Goal: Transaction & Acquisition: Purchase product/service

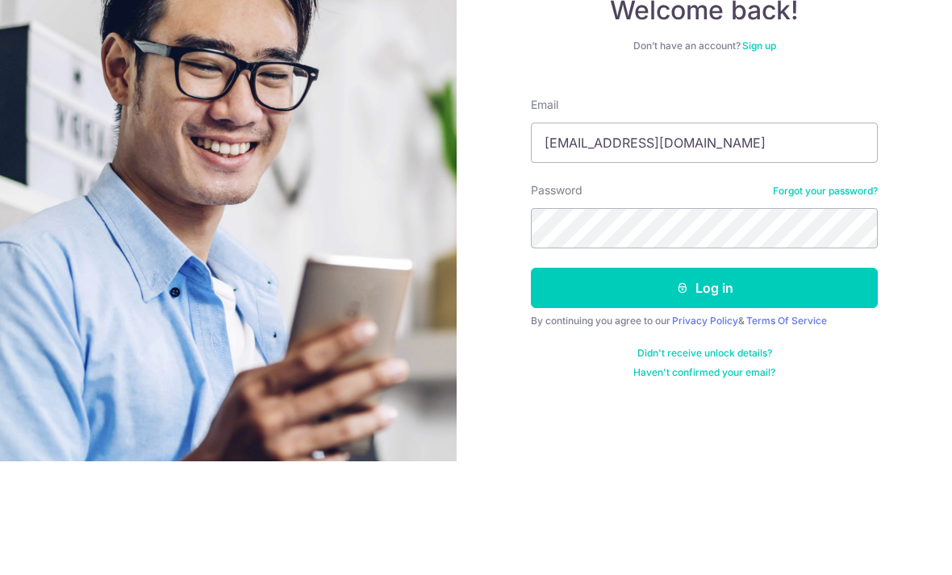
type input "Mayann86@gmail.com"
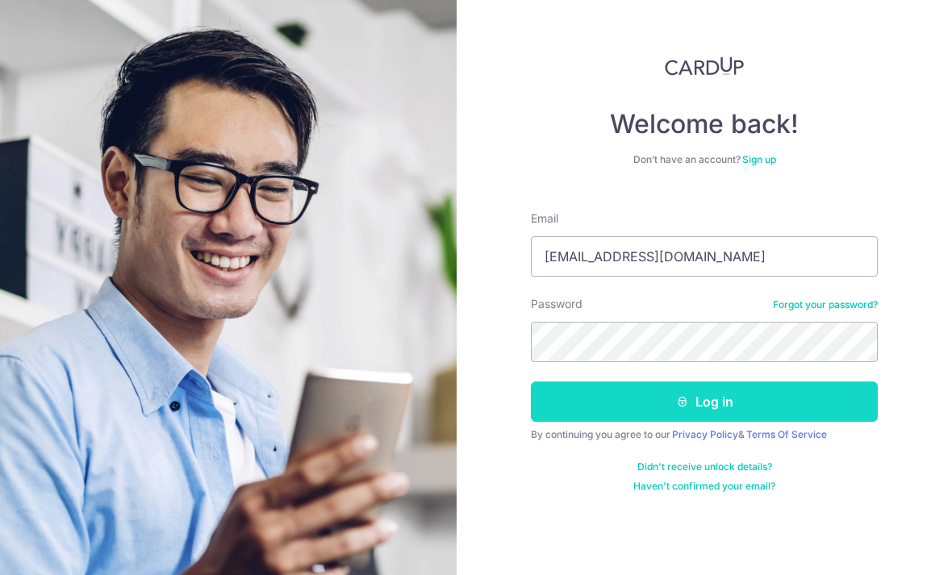
click at [703, 382] on button "Log in" at bounding box center [704, 402] width 347 height 40
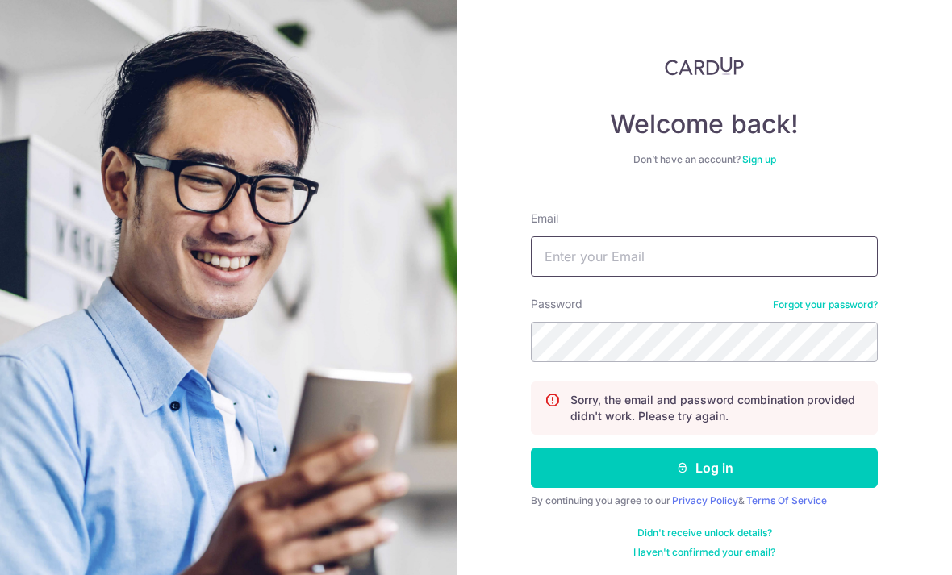
click at [623, 257] on input "Email" at bounding box center [704, 256] width 347 height 40
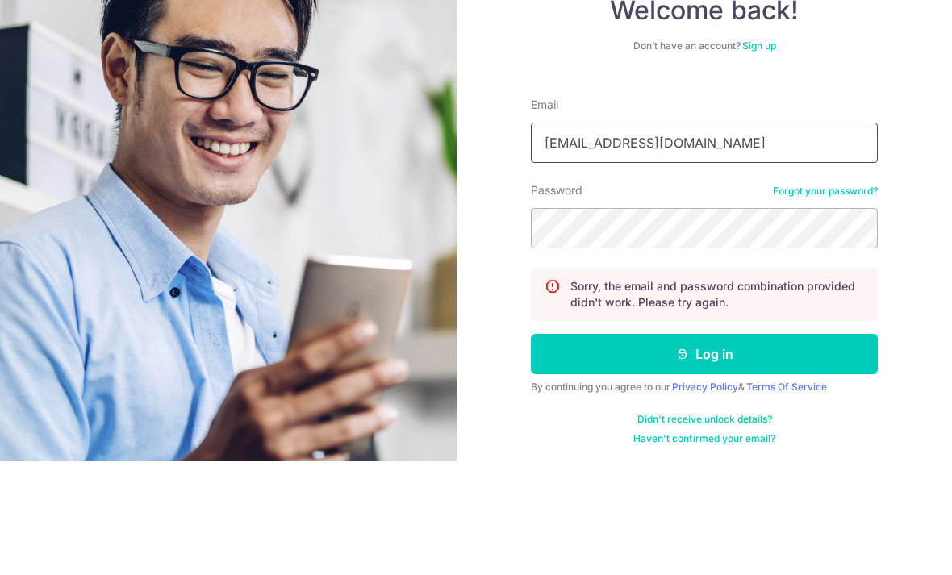
type input "Mayann86@gmail.com"
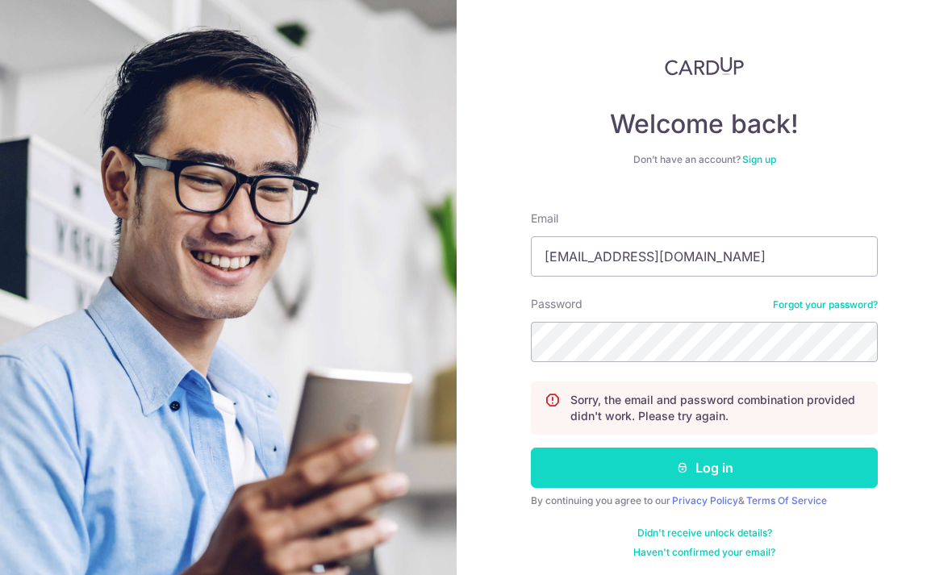
click at [743, 448] on button "Log in" at bounding box center [704, 468] width 347 height 40
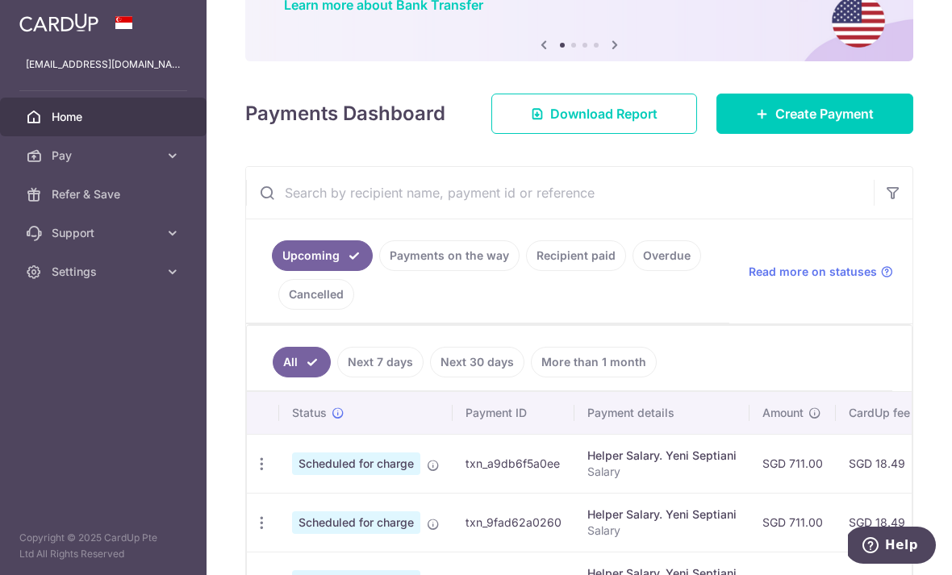
scroll to position [123, 0]
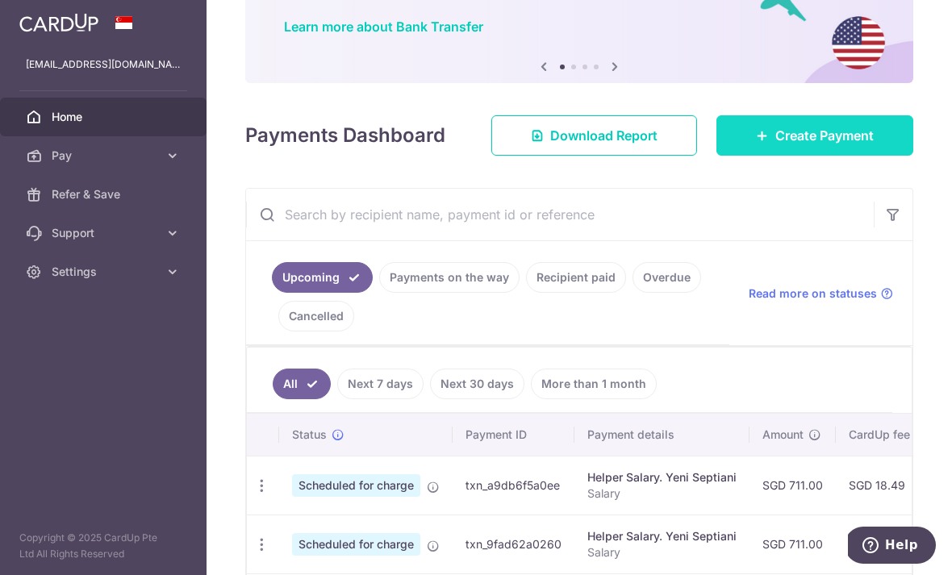
click at [789, 145] on span "Create Payment" at bounding box center [825, 135] width 98 height 19
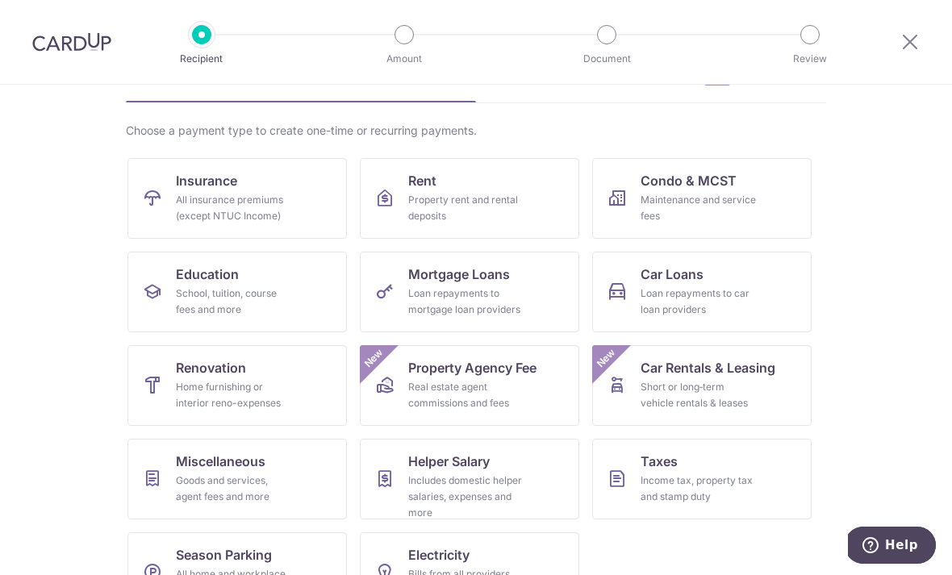
scroll to position [95, 0]
click at [215, 394] on div "Home furnishing or interior reno-expenses" at bounding box center [234, 396] width 116 height 32
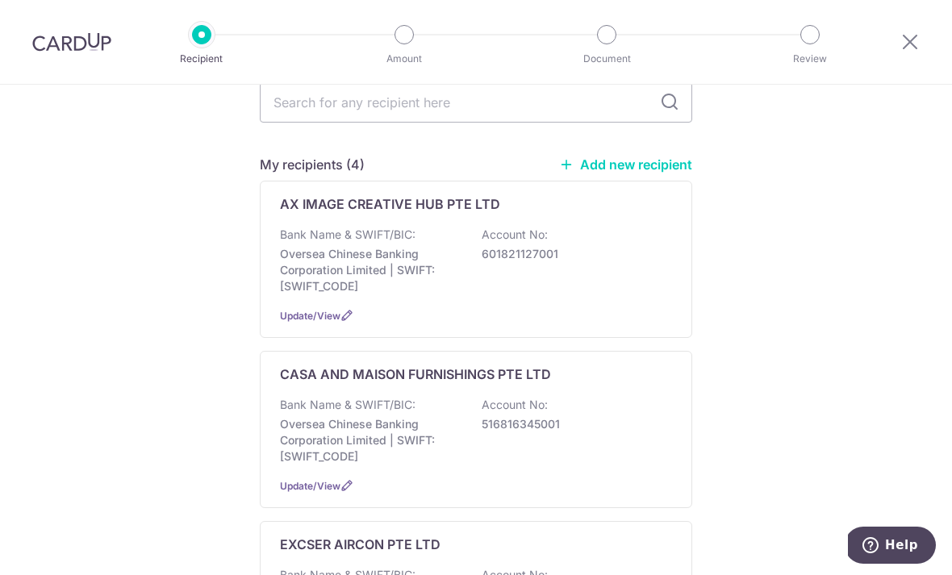
scroll to position [77, 0]
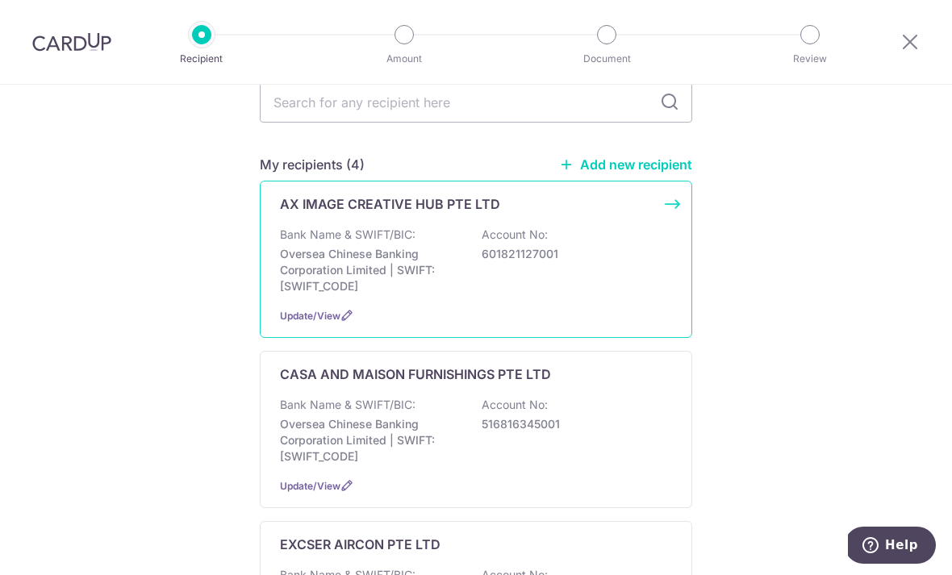
click at [441, 282] on p "Oversea Chinese Banking Corporation Limited | SWIFT: OCBCSGSGXXX" at bounding box center [370, 270] width 181 height 48
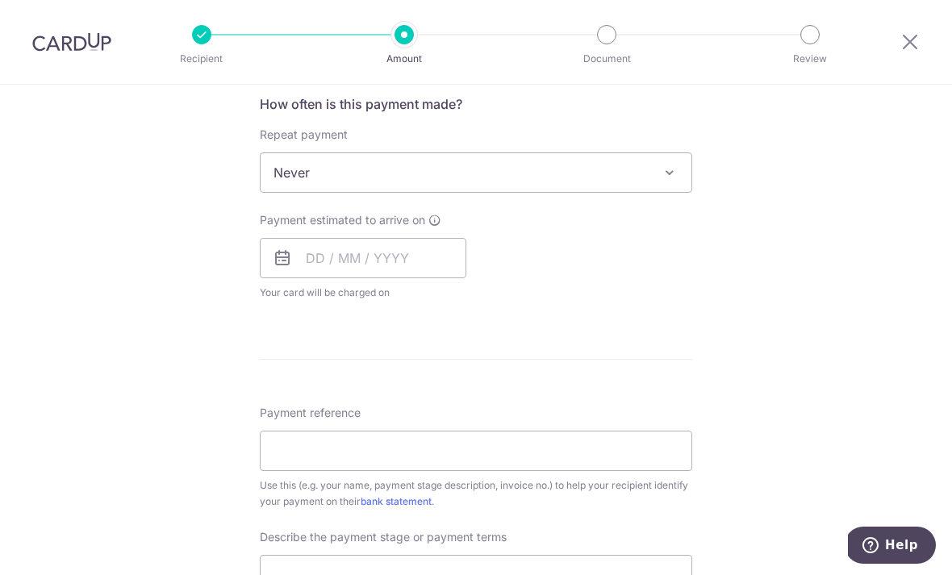
scroll to position [615, 0]
click at [650, 188] on span "Never" at bounding box center [476, 172] width 431 height 39
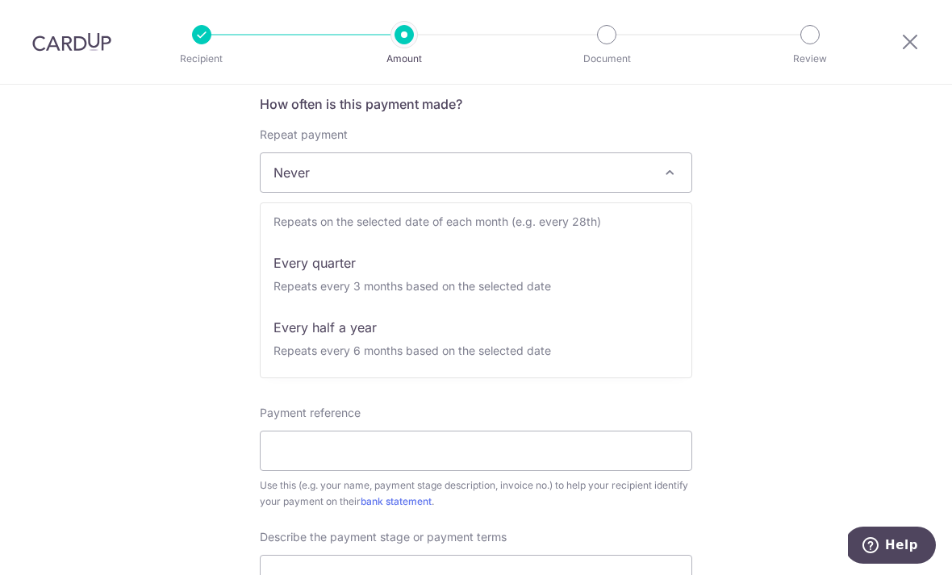
scroll to position [163, 0]
click at [762, 292] on div "Tell us more about your payment Enter payment amount SGD Select Card Select opt…" at bounding box center [476, 254] width 952 height 1568
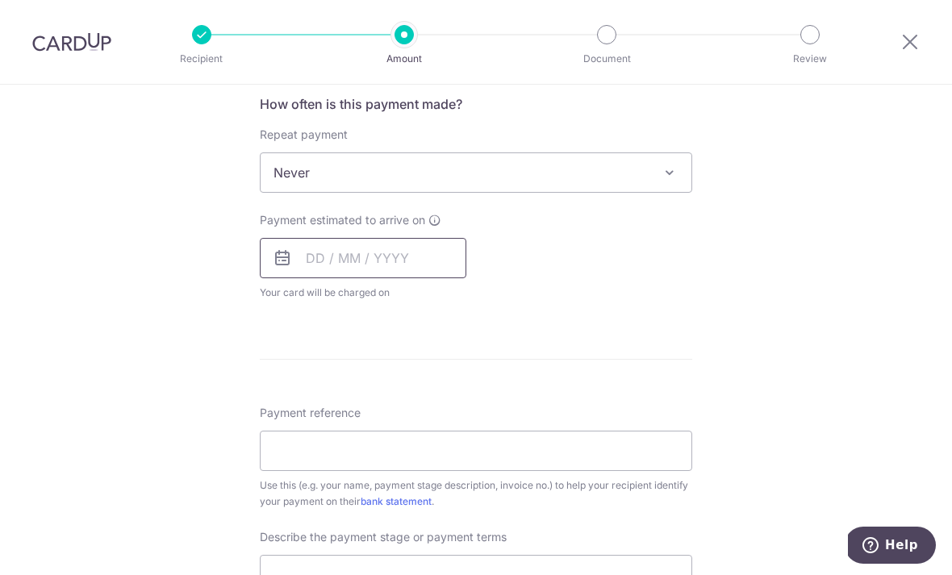
click at [379, 272] on input "text" at bounding box center [363, 258] width 207 height 40
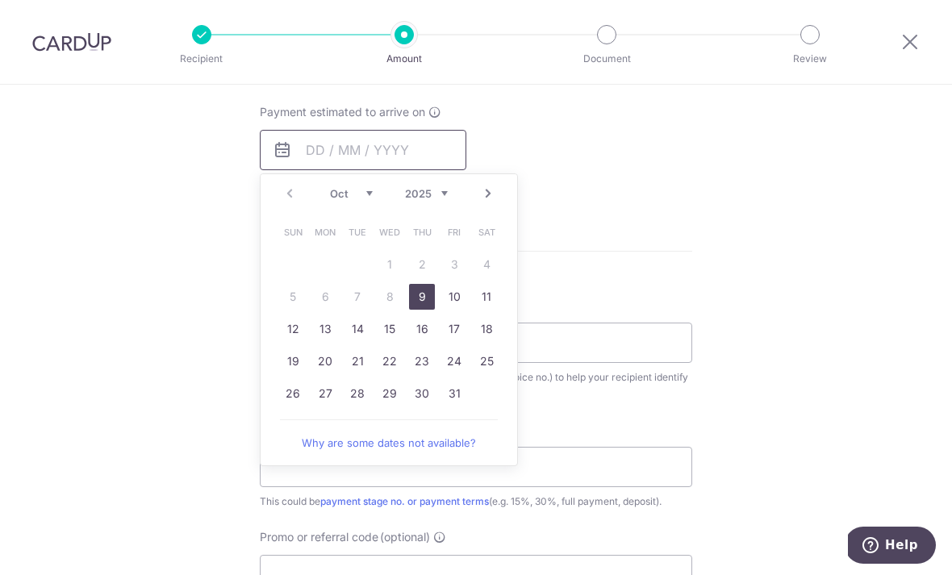
scroll to position [747, 0]
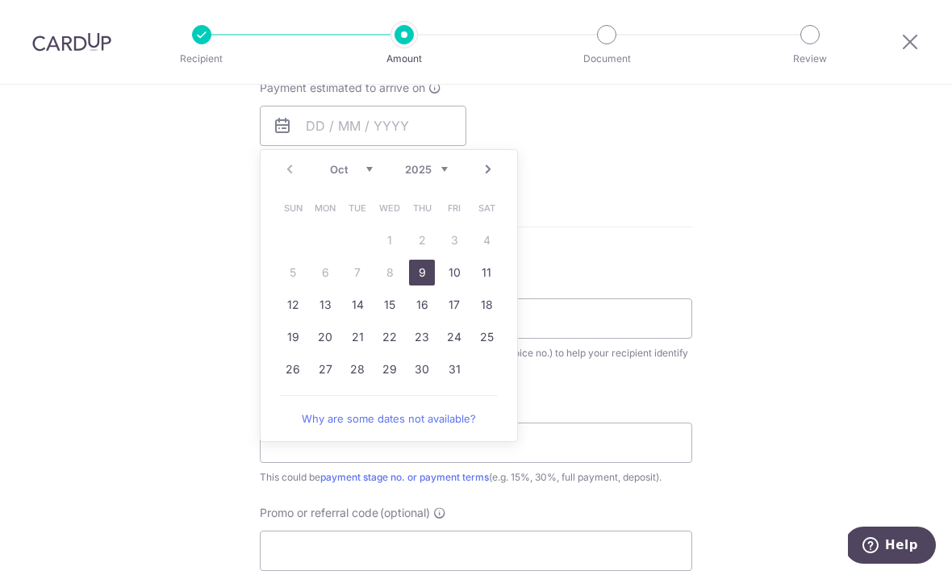
click at [423, 274] on link "9" at bounding box center [422, 273] width 26 height 26
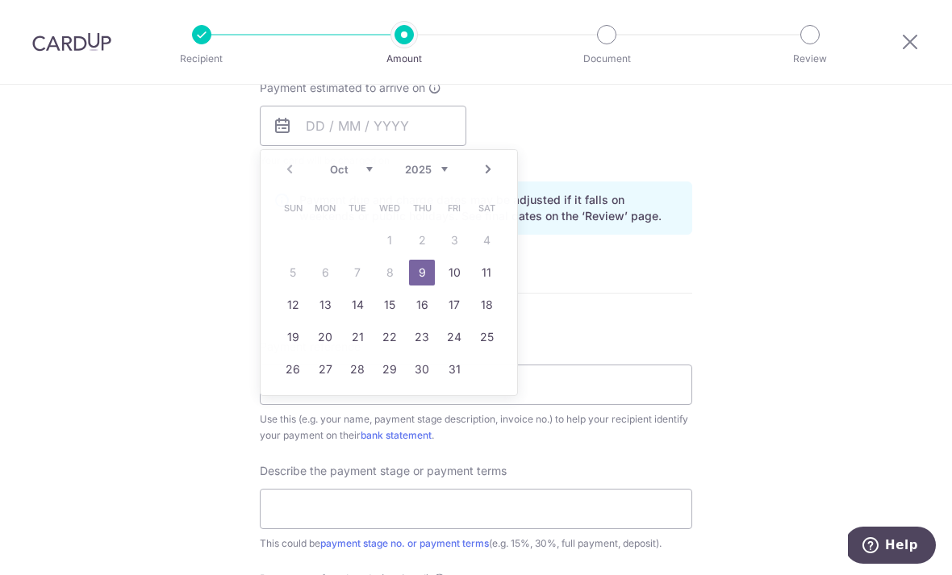
type input "09/10/2025"
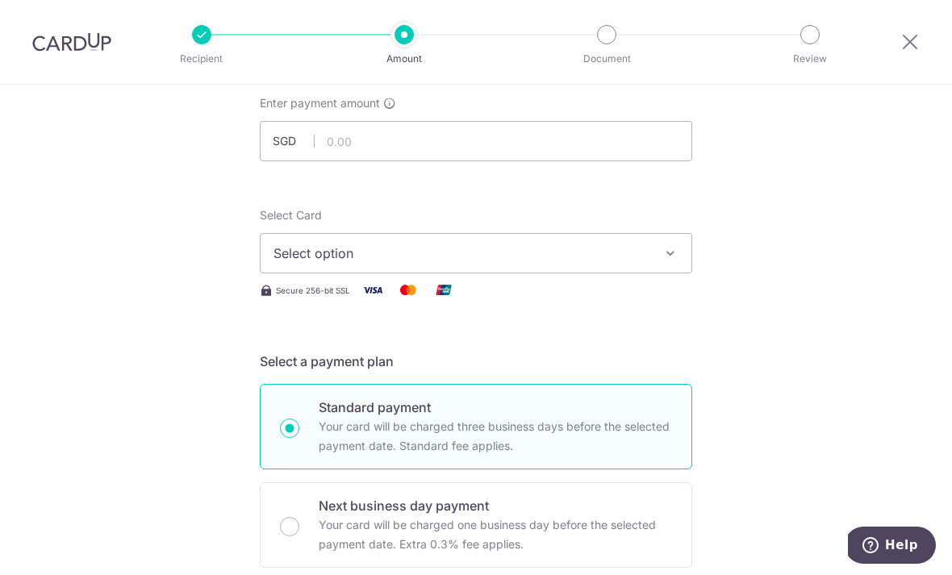
scroll to position [94, 0]
click at [392, 276] on button "Select option" at bounding box center [476, 256] width 433 height 40
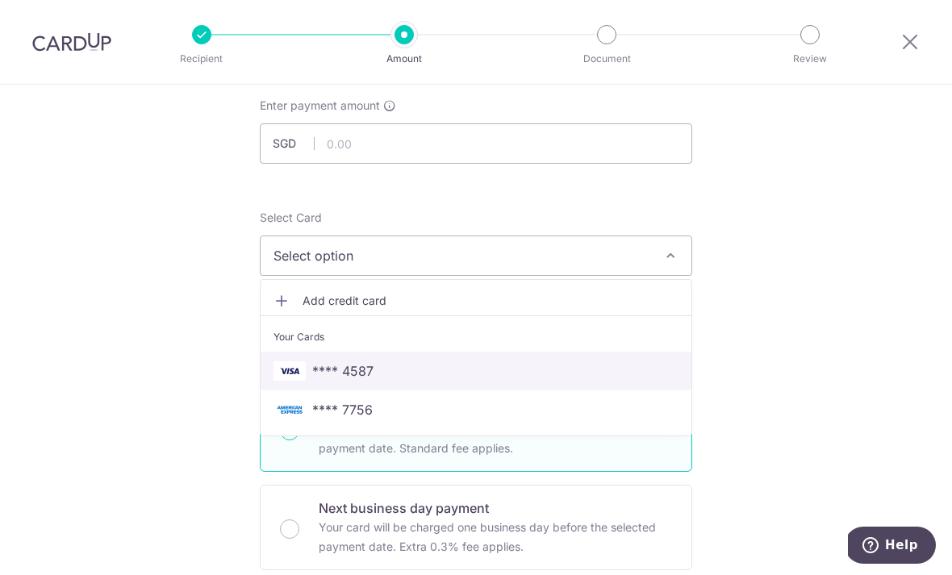
click at [383, 377] on span "**** 4587" at bounding box center [476, 371] width 405 height 19
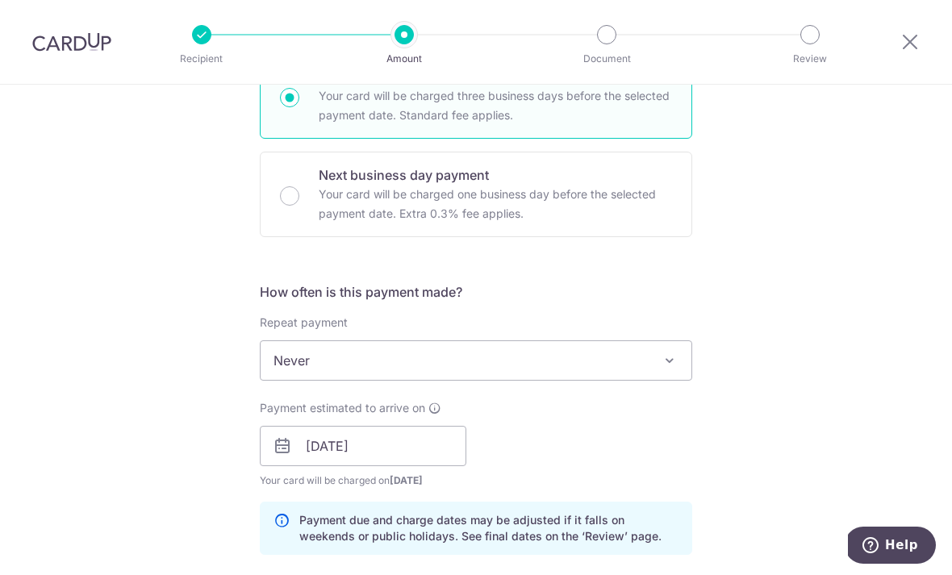
scroll to position [433, 0]
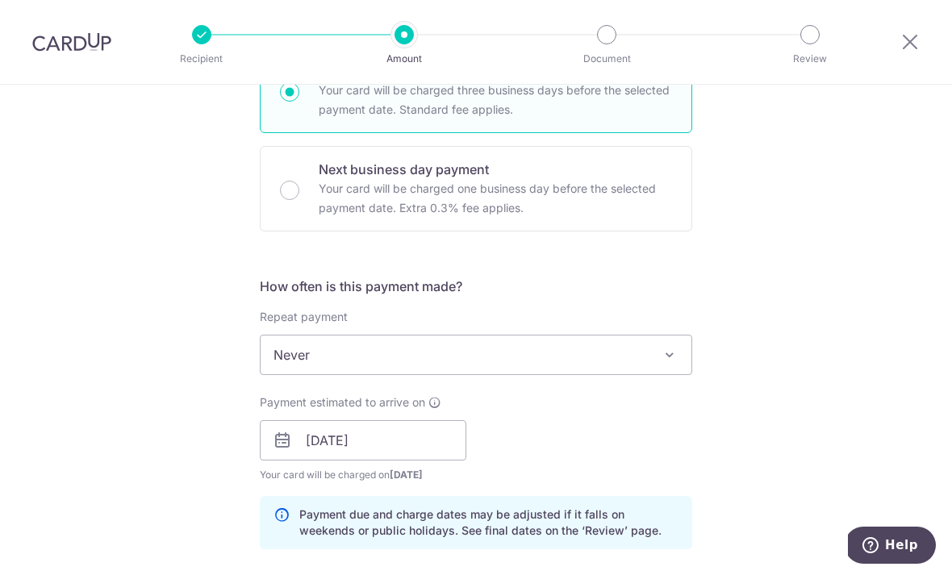
click at [538, 374] on span "Never" at bounding box center [476, 355] width 431 height 39
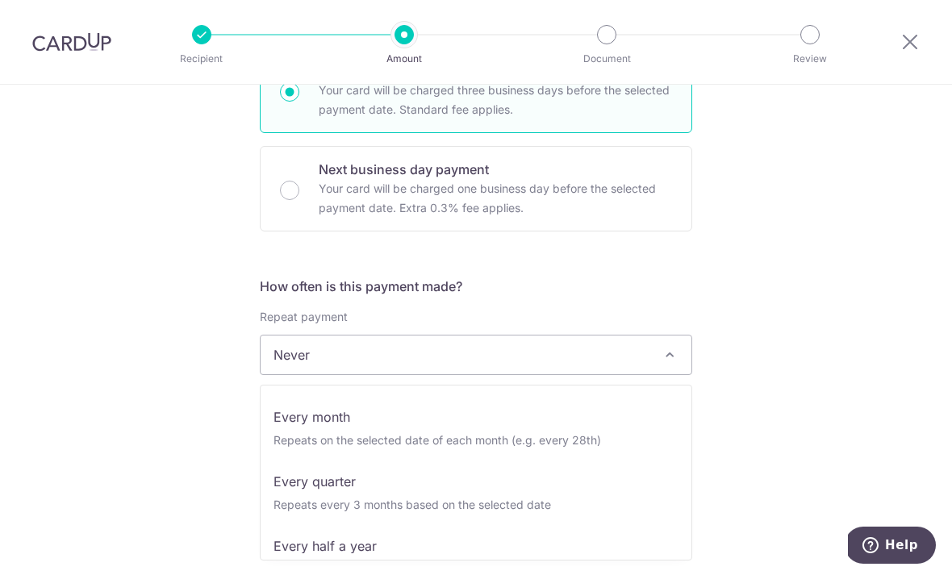
scroll to position [130, 0]
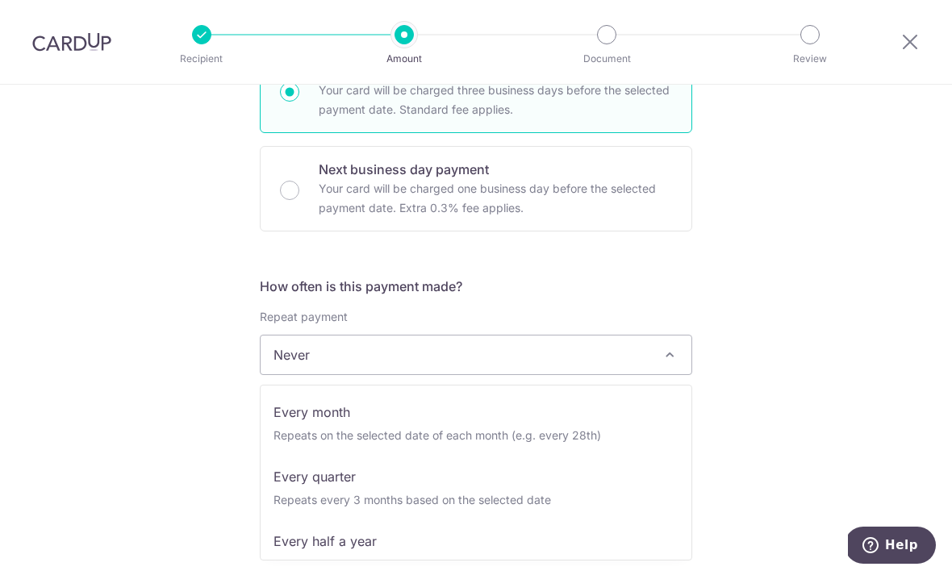
click at [843, 418] on div "Tell us more about your payment Enter payment amount SGD Select Card **** 4587 …" at bounding box center [476, 469] width 952 height 1634
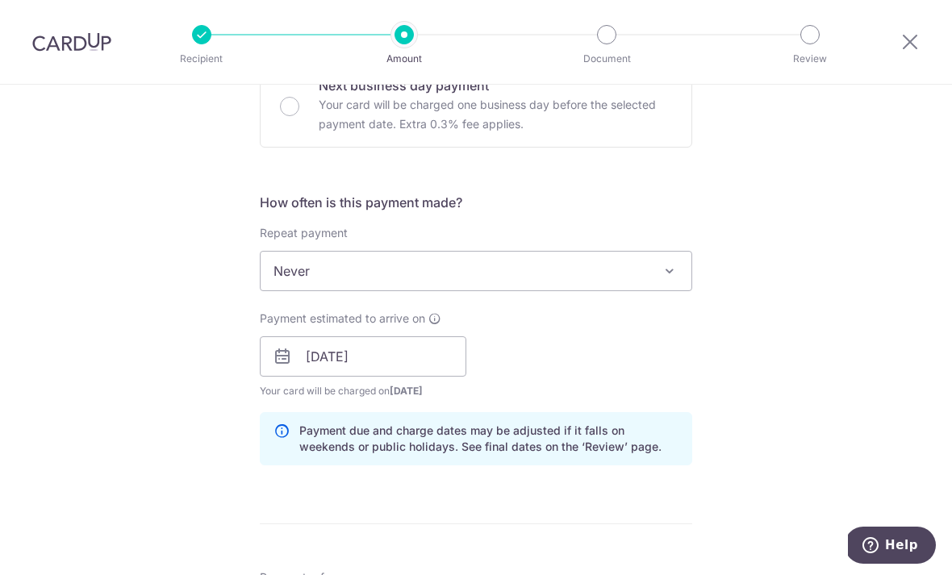
scroll to position [537, 0]
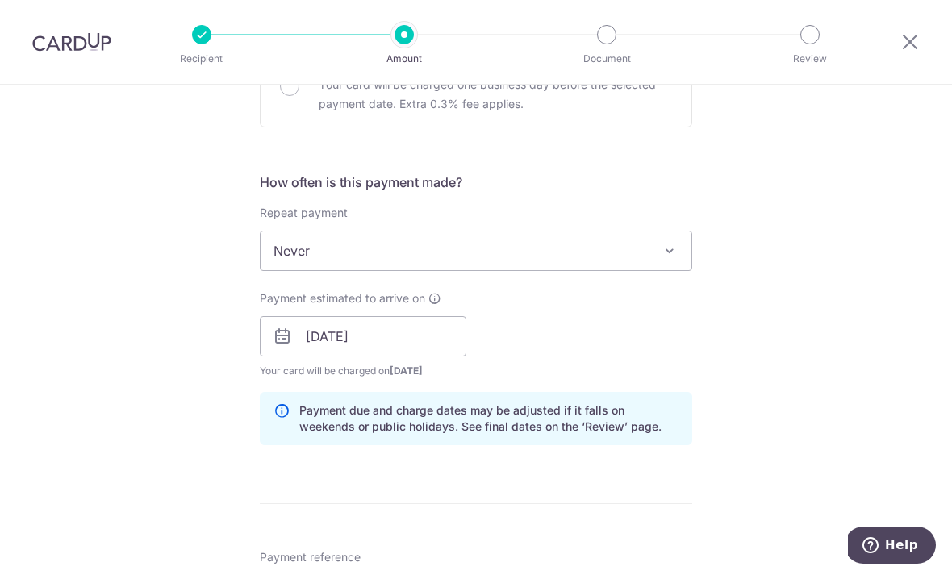
click at [554, 267] on span "Never" at bounding box center [476, 251] width 431 height 39
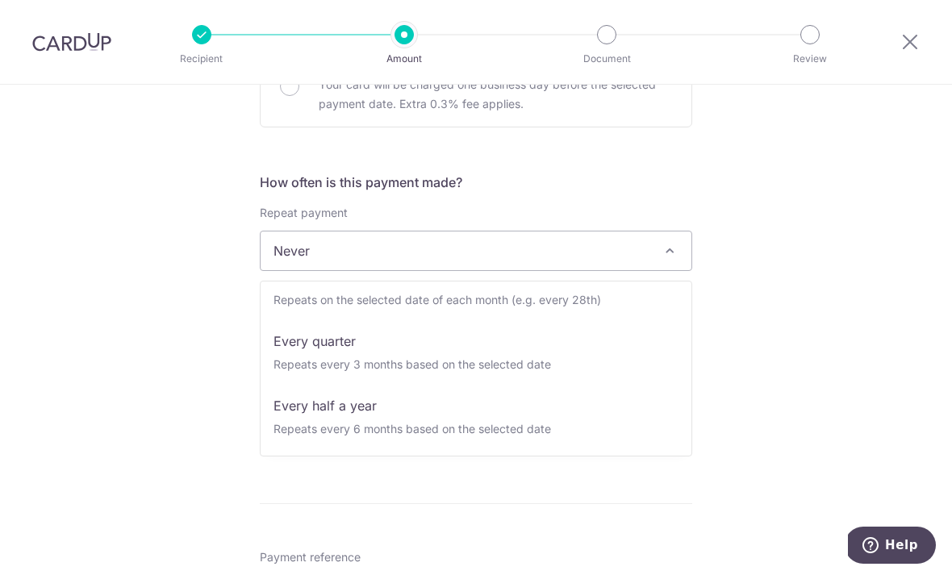
scroll to position [161, 0]
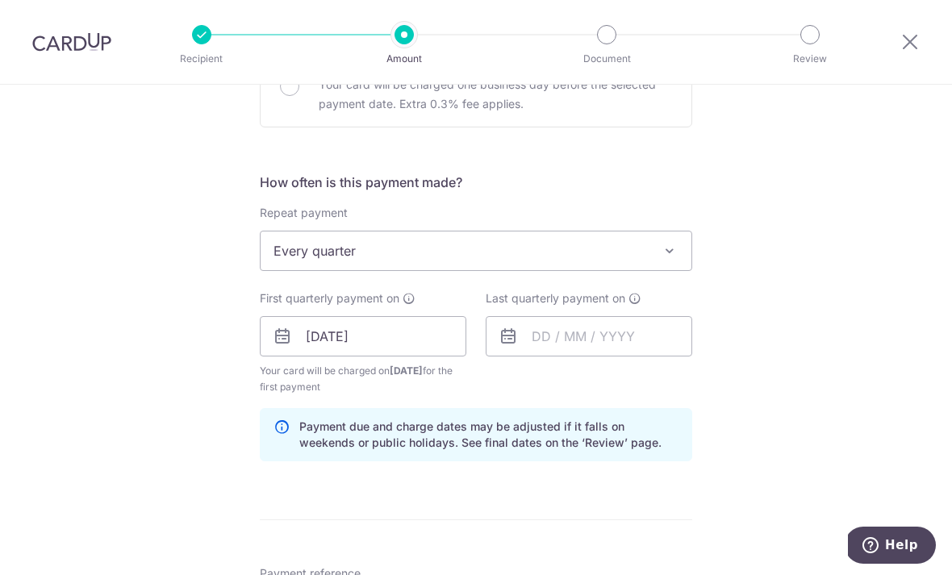
click at [446, 265] on span "Every quarter" at bounding box center [476, 251] width 431 height 39
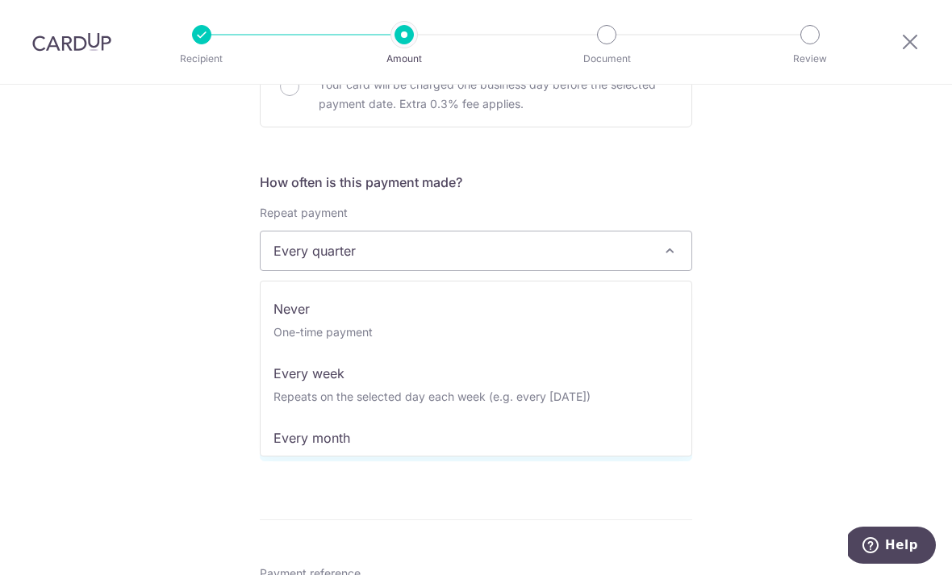
scroll to position [0, 0]
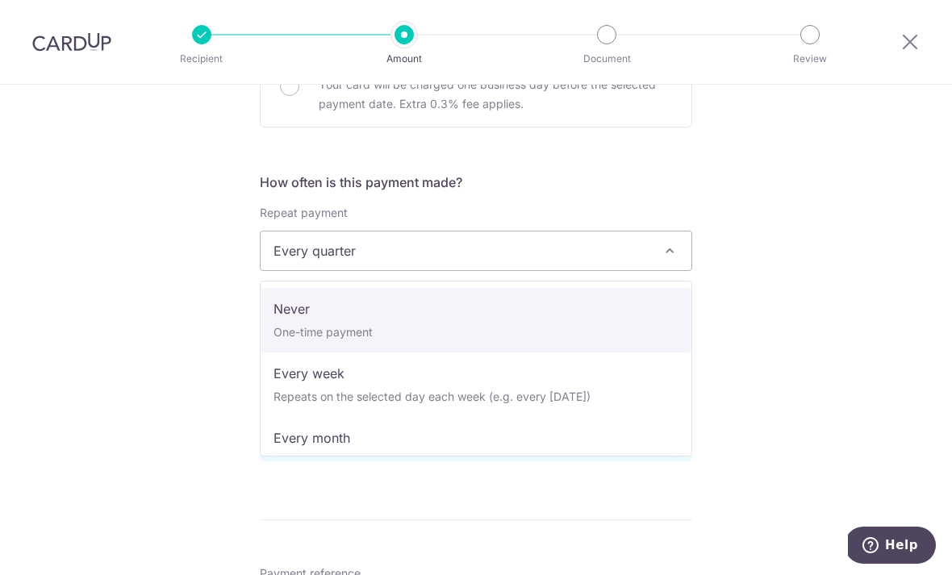
select select "1"
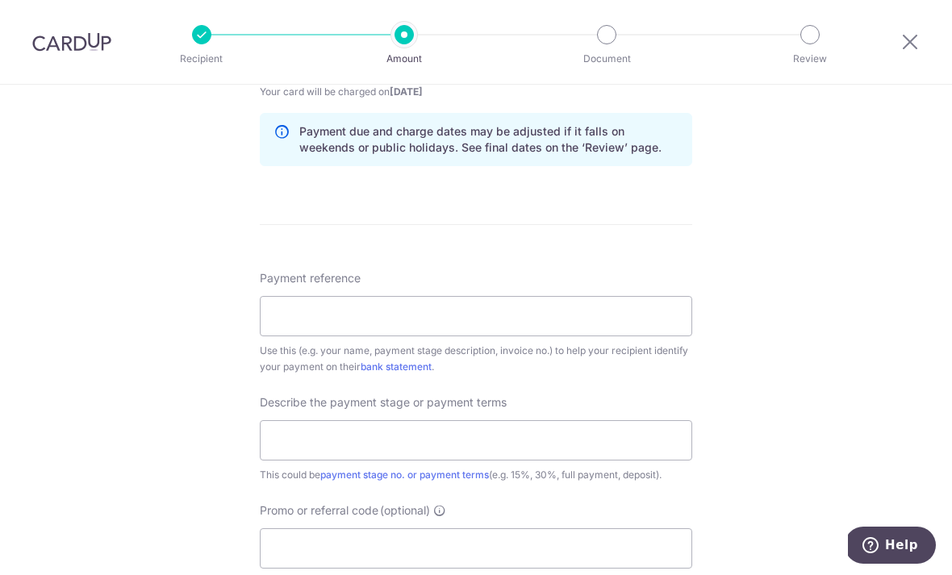
scroll to position [822, 0]
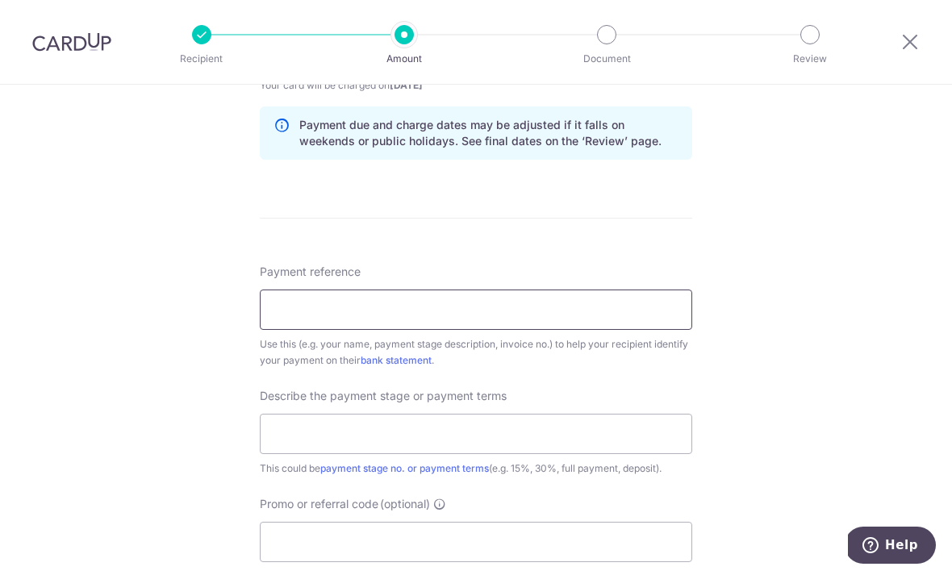
click at [341, 316] on input "Payment reference" at bounding box center [476, 310] width 433 height 40
click at [304, 313] on input "Payment reference" at bounding box center [476, 310] width 433 height 40
paste input "AXH-2506-006-MT"
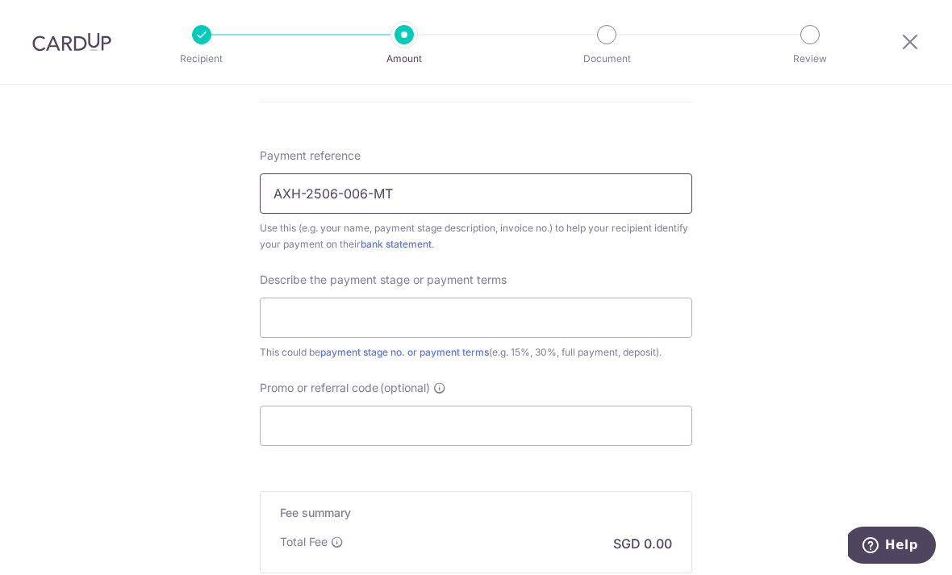
scroll to position [939, 0]
type input "AXH-2506-006-MT"
click at [379, 317] on input "text" at bounding box center [476, 317] width 433 height 40
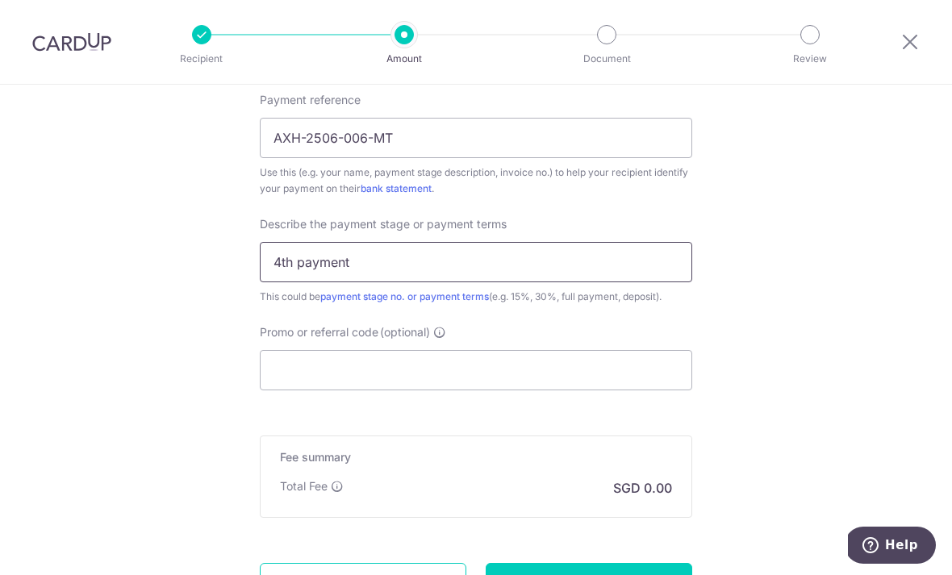
scroll to position [1011, 0]
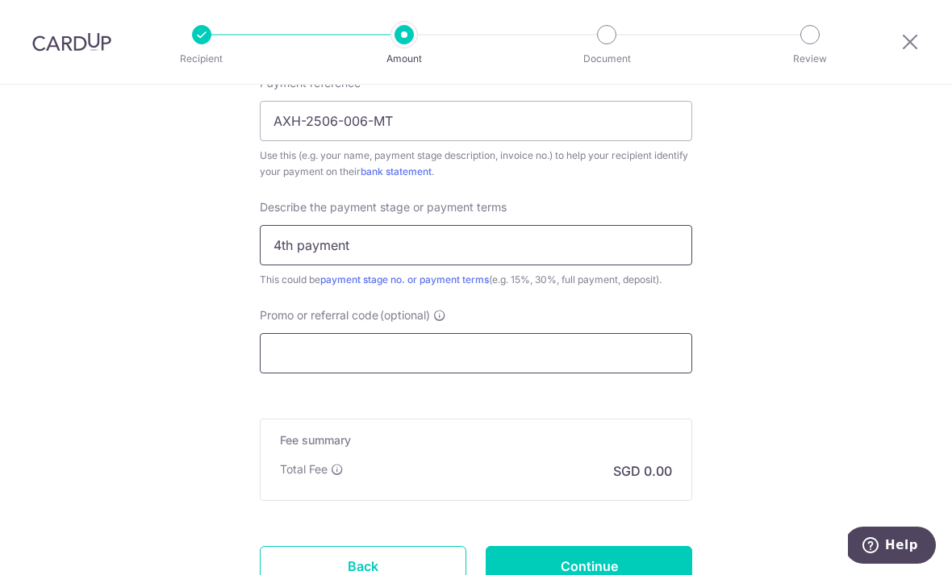
type input "4th payment"
click at [298, 345] on input "Promo or referral code (optional)" at bounding box center [476, 353] width 433 height 40
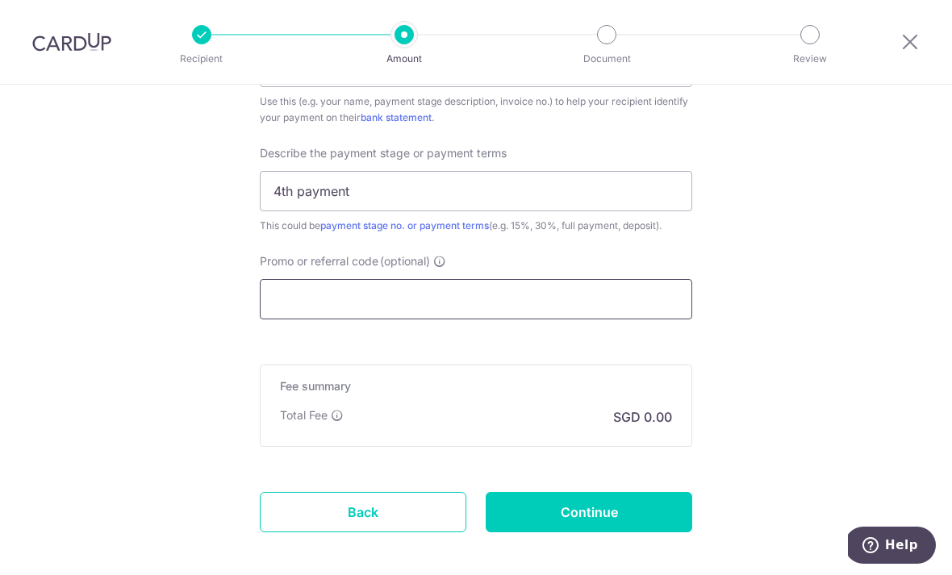
scroll to position [1067, 0]
paste input "3HOME25R"
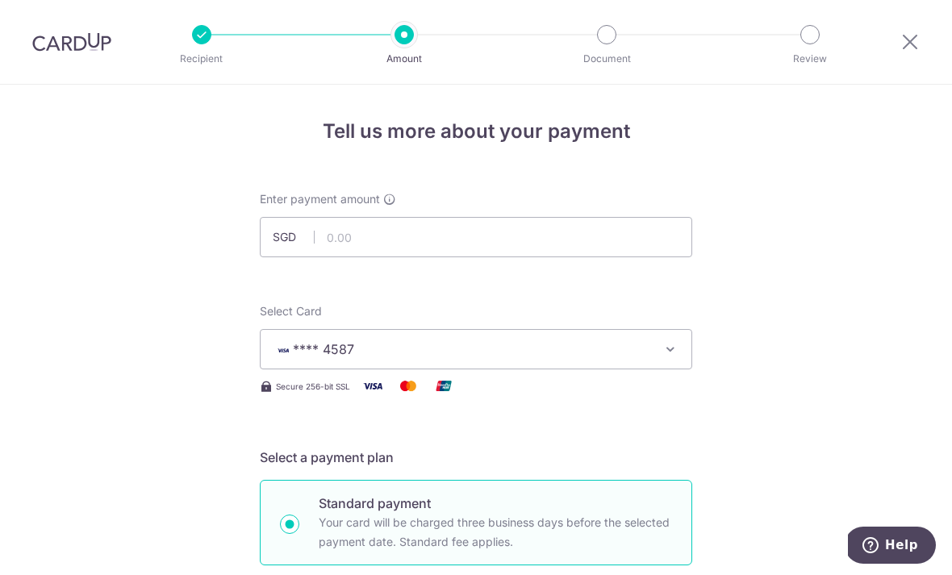
scroll to position [0, 0]
type input "3HOME25R"
click at [366, 252] on input "text" at bounding box center [476, 237] width 433 height 40
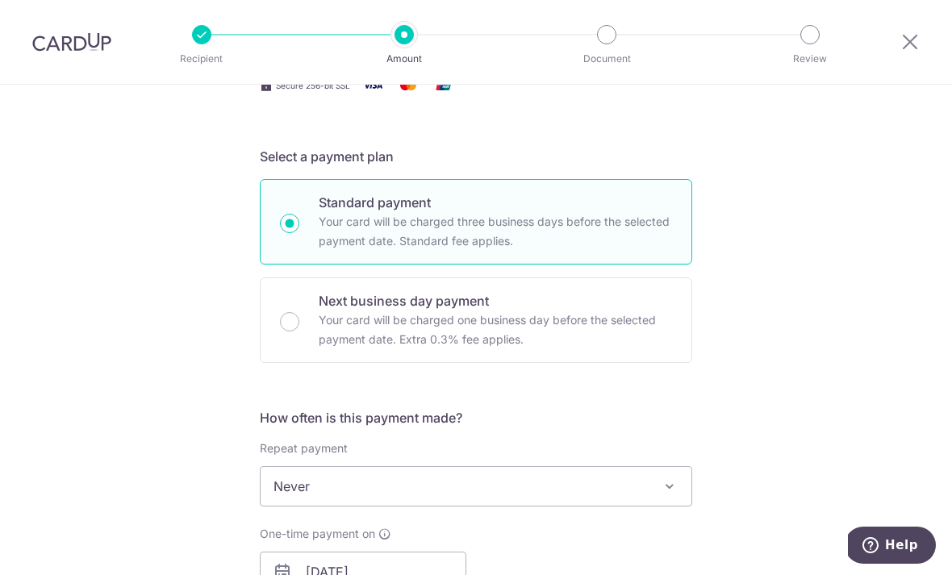
scroll to position [100, 0]
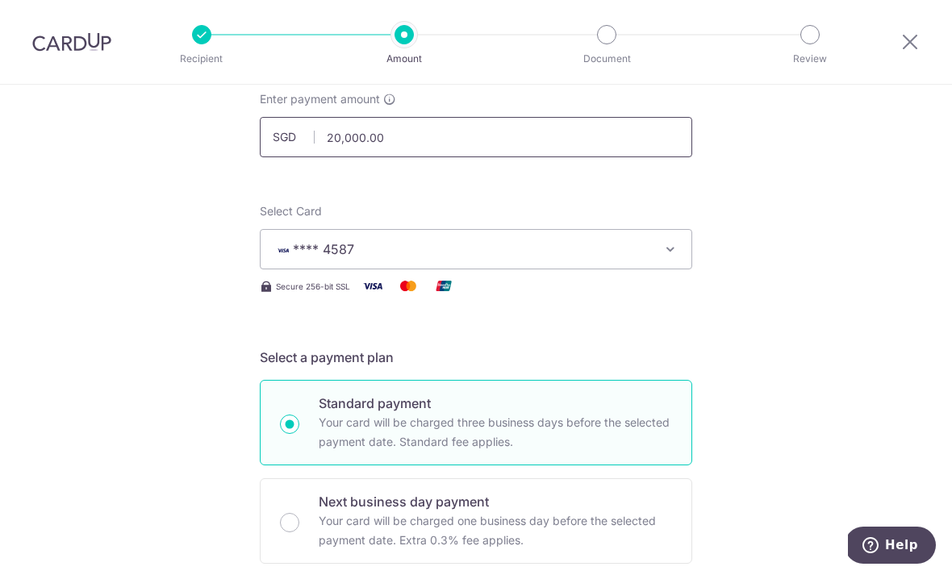
click at [339, 136] on input "20,000.00" at bounding box center [476, 137] width 433 height 40
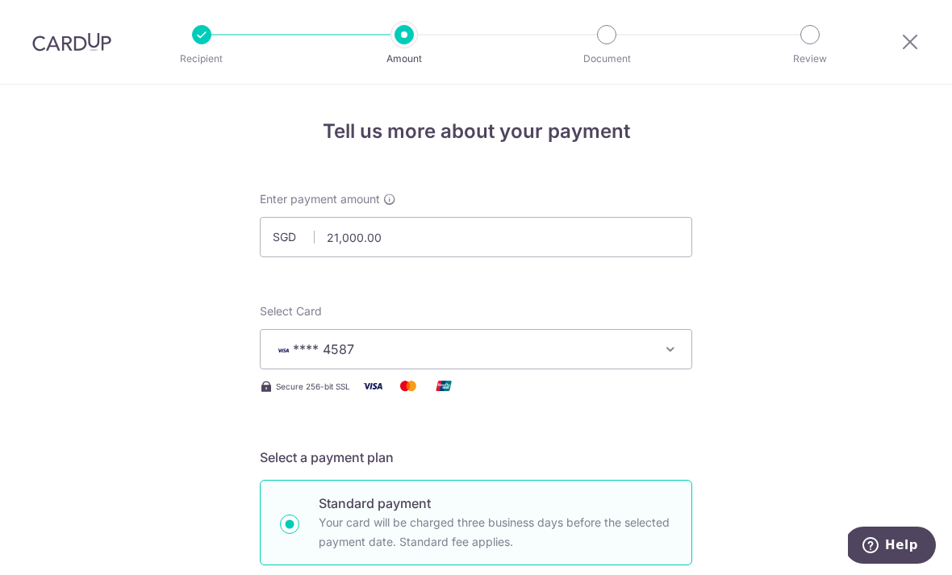
scroll to position [0, 0]
click at [361, 245] on input "21,000.00" at bounding box center [476, 237] width 433 height 40
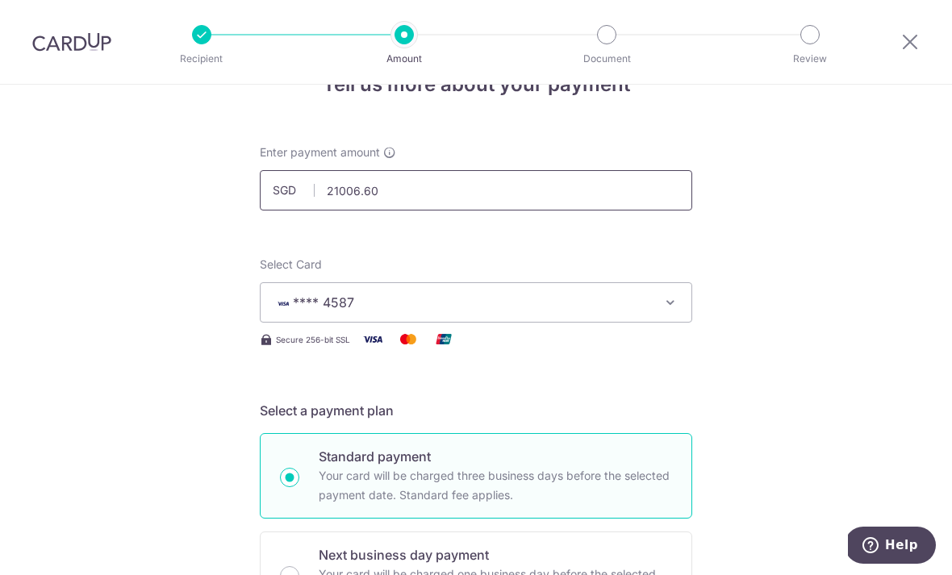
scroll to position [49, 0]
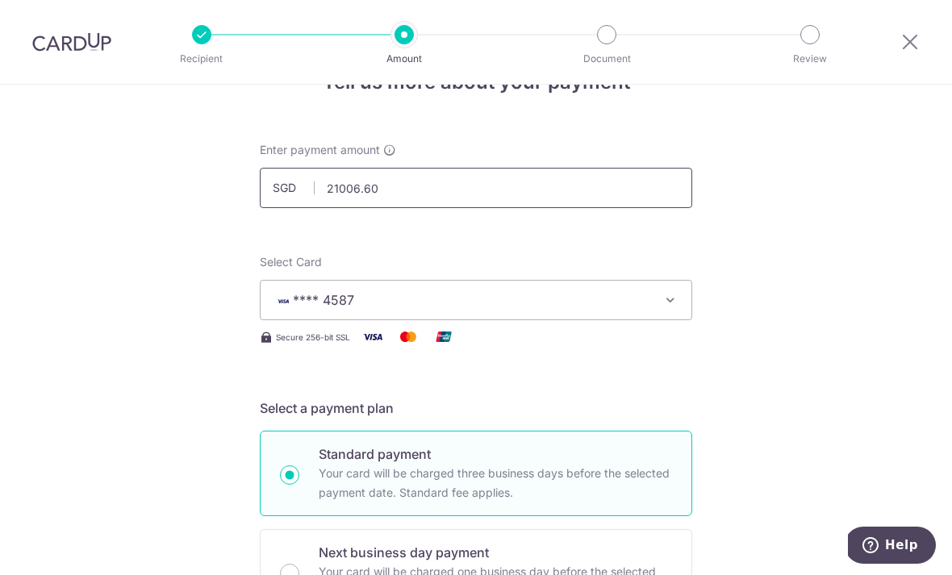
click at [475, 188] on input "21006.60" at bounding box center [476, 188] width 433 height 40
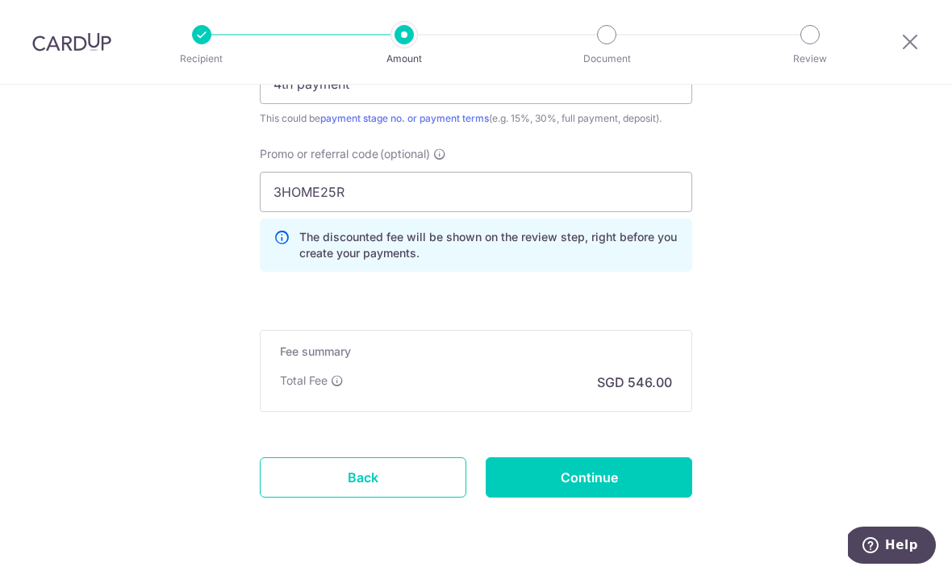
scroll to position [1171, 0]
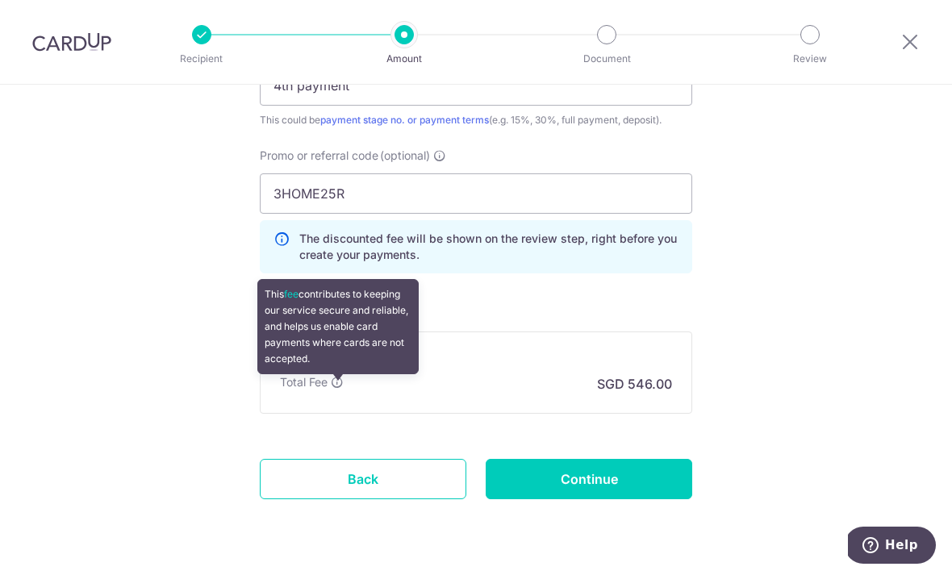
type input "21,006.60"
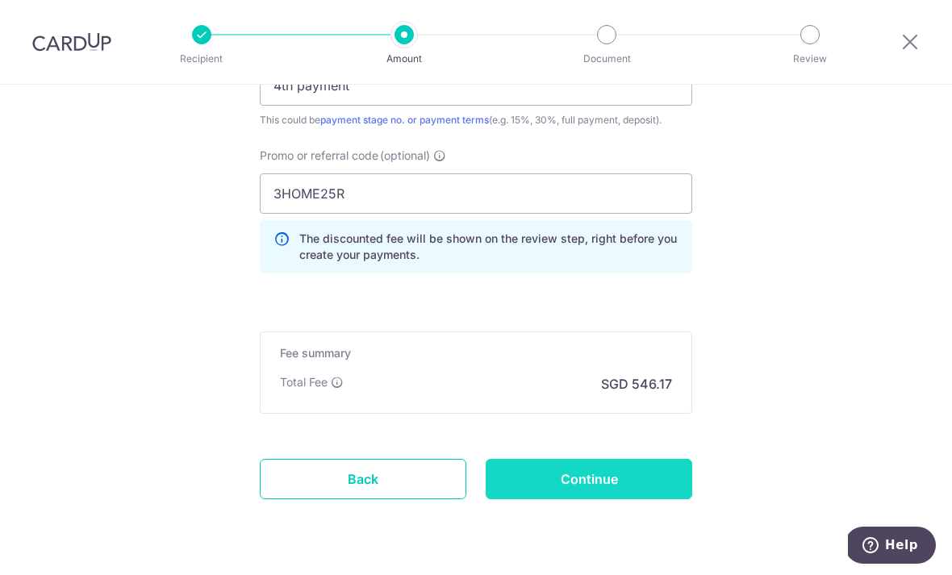
click at [584, 476] on input "Continue" at bounding box center [589, 479] width 207 height 40
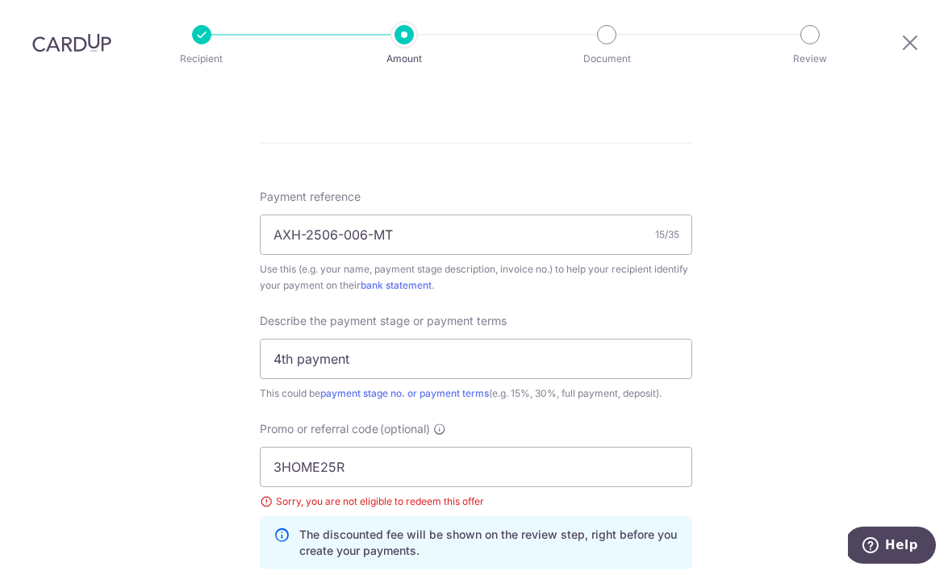
scroll to position [900, 0]
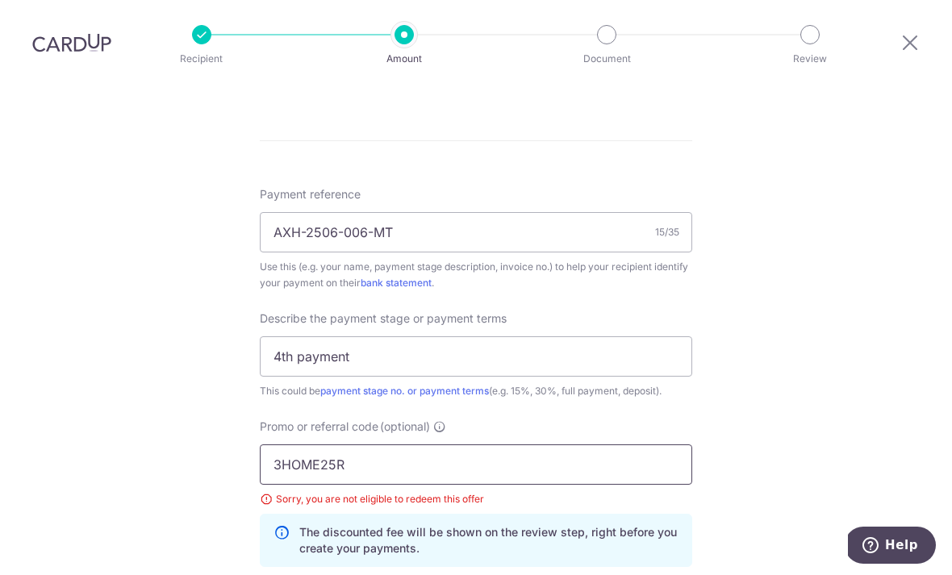
click at [372, 445] on input "3HOME25R" at bounding box center [476, 465] width 433 height 40
type input "3"
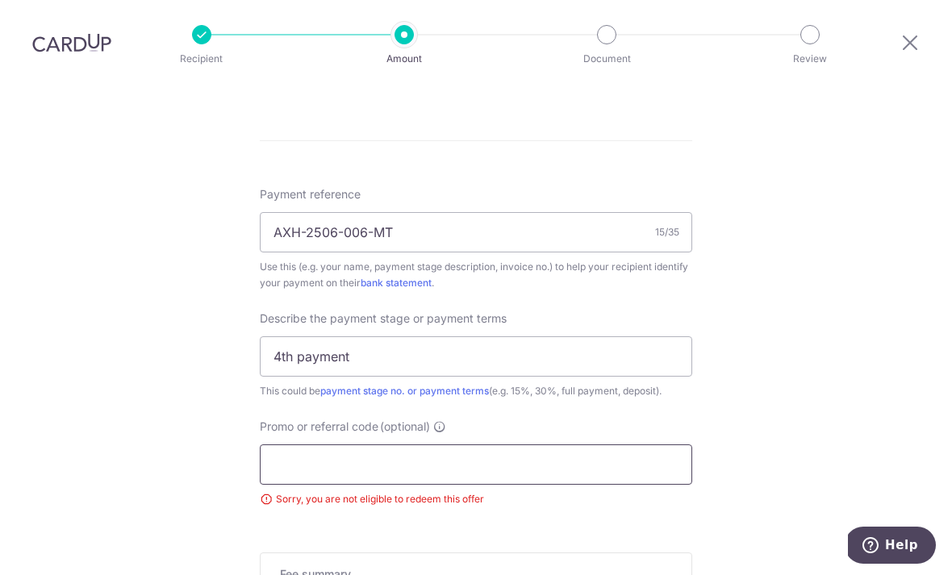
paste input "RENO25ONE"
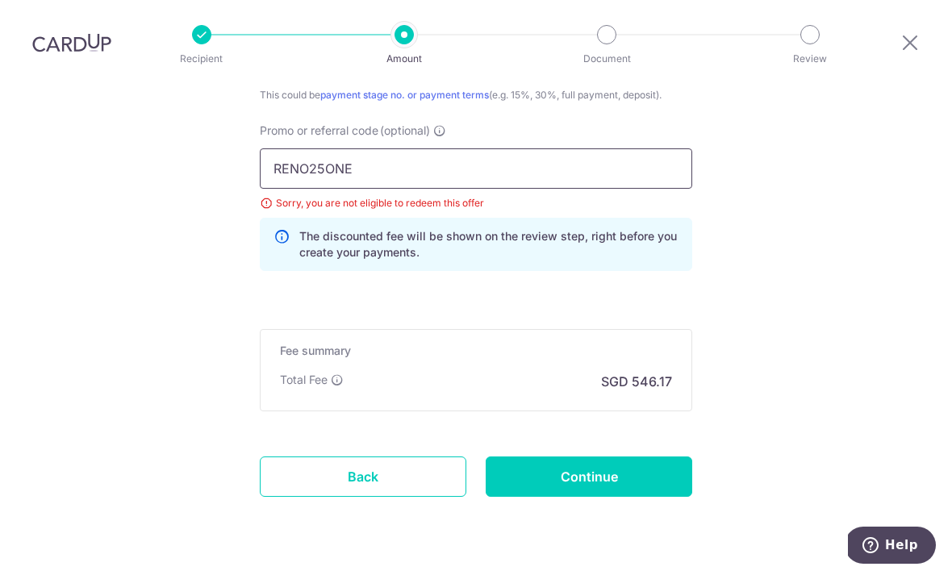
scroll to position [1194, 0]
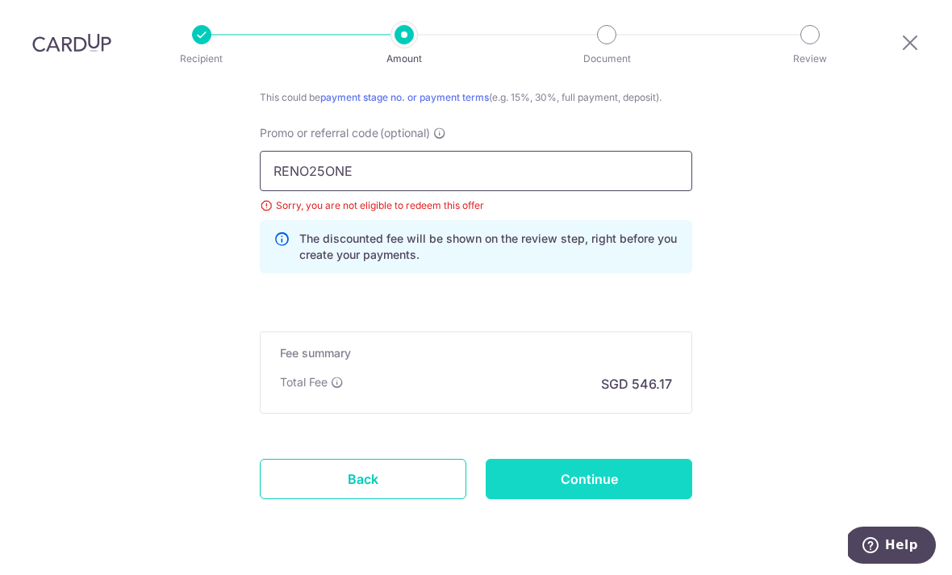
type input "RENO25ONE"
click at [579, 459] on input "Continue" at bounding box center [589, 479] width 207 height 40
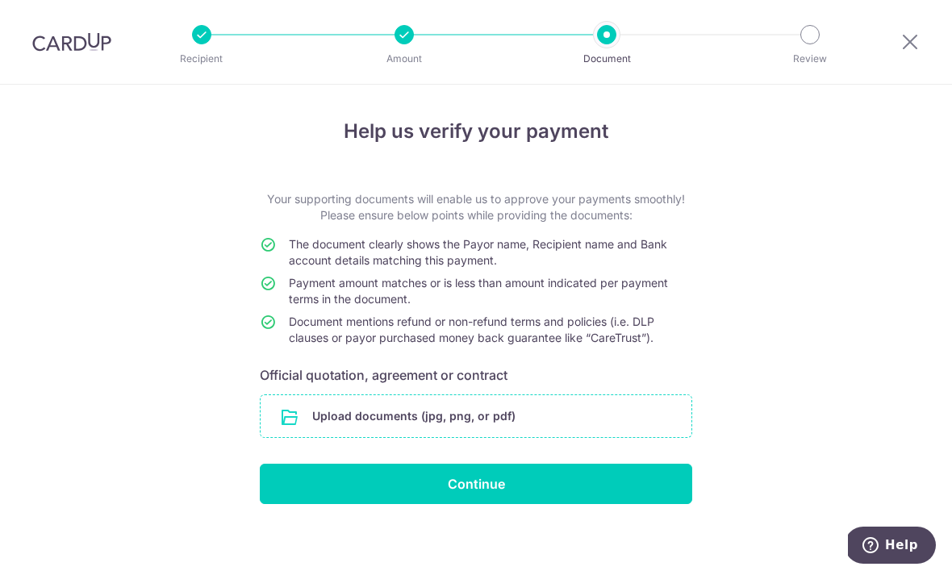
click at [498, 429] on input "file" at bounding box center [476, 416] width 431 height 42
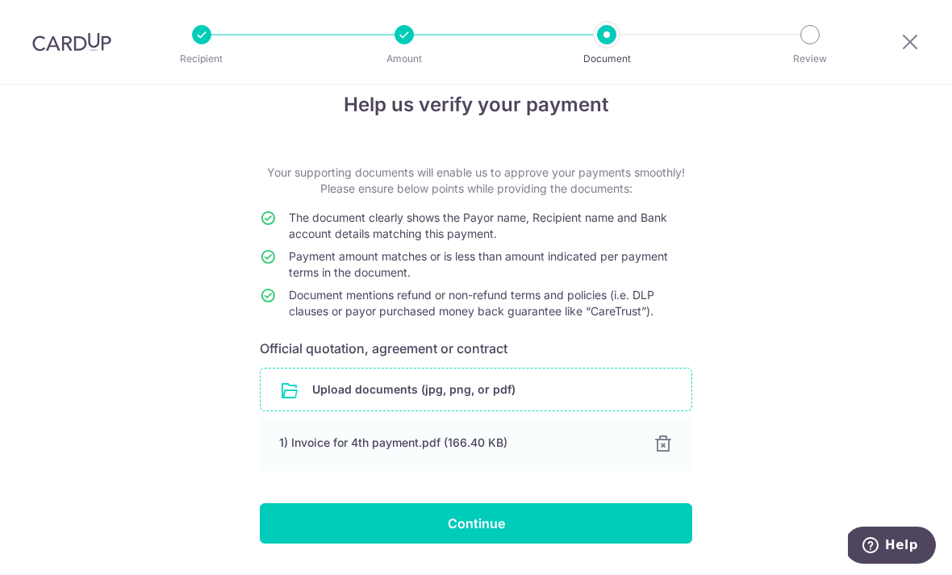
scroll to position [26, 0]
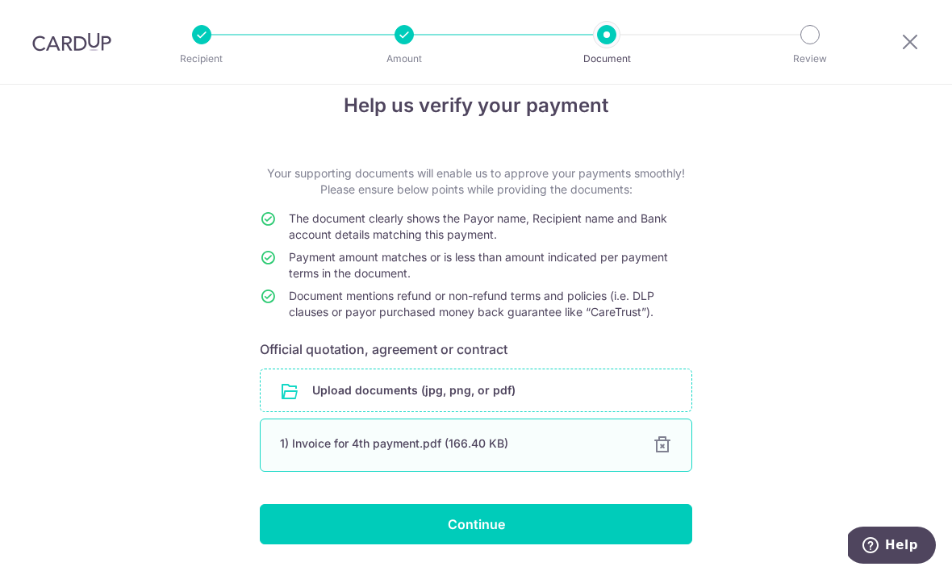
click at [670, 446] on div at bounding box center [662, 445] width 19 height 19
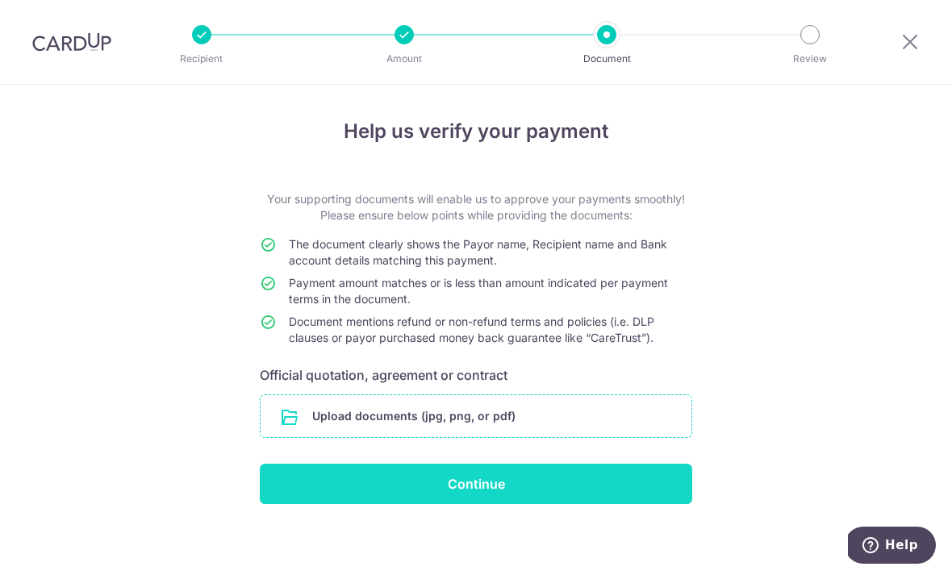
click at [473, 504] on input "Continue" at bounding box center [476, 484] width 433 height 40
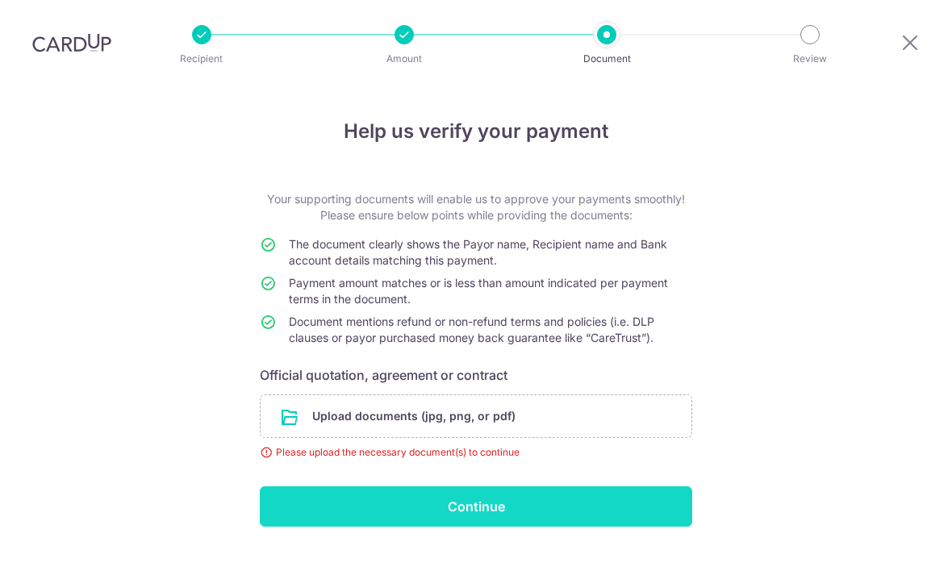
click at [494, 487] on input "Continue" at bounding box center [476, 507] width 433 height 40
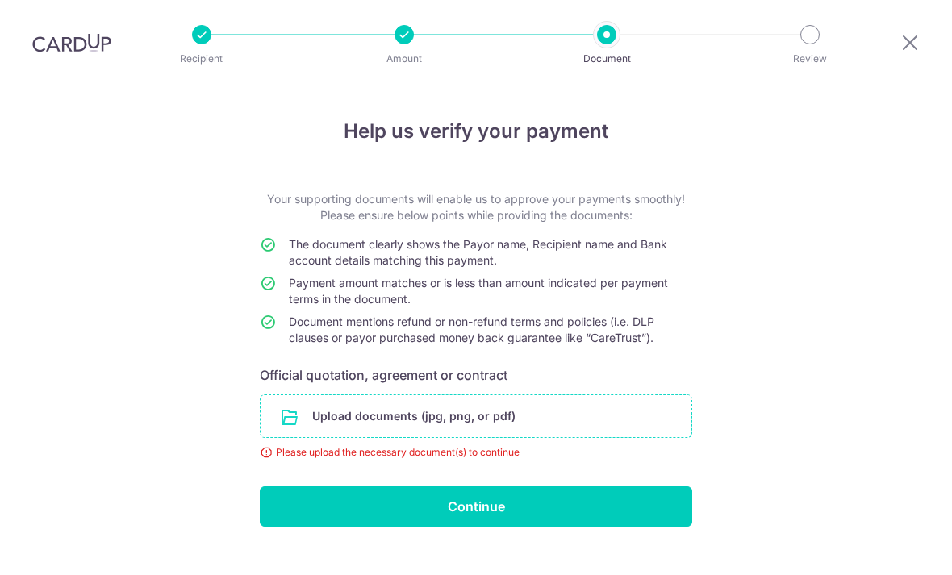
click at [439, 395] on input "file" at bounding box center [476, 416] width 431 height 42
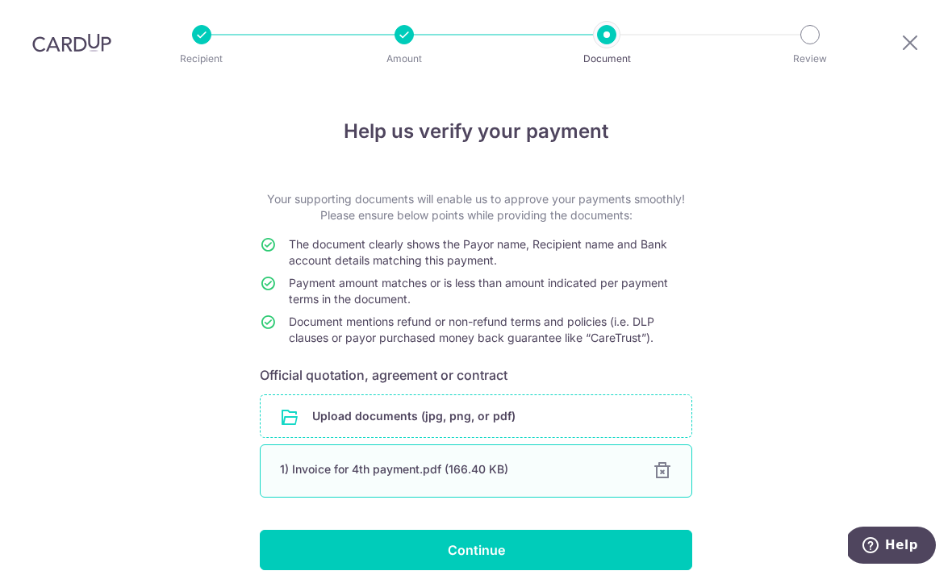
click at [667, 462] on div at bounding box center [662, 471] width 19 height 19
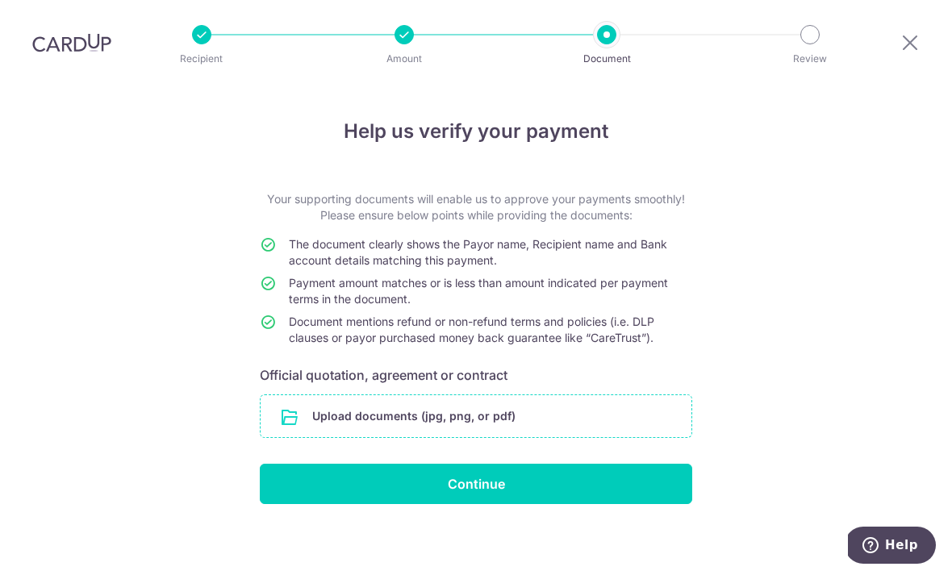
click at [521, 395] on input "file" at bounding box center [476, 416] width 431 height 42
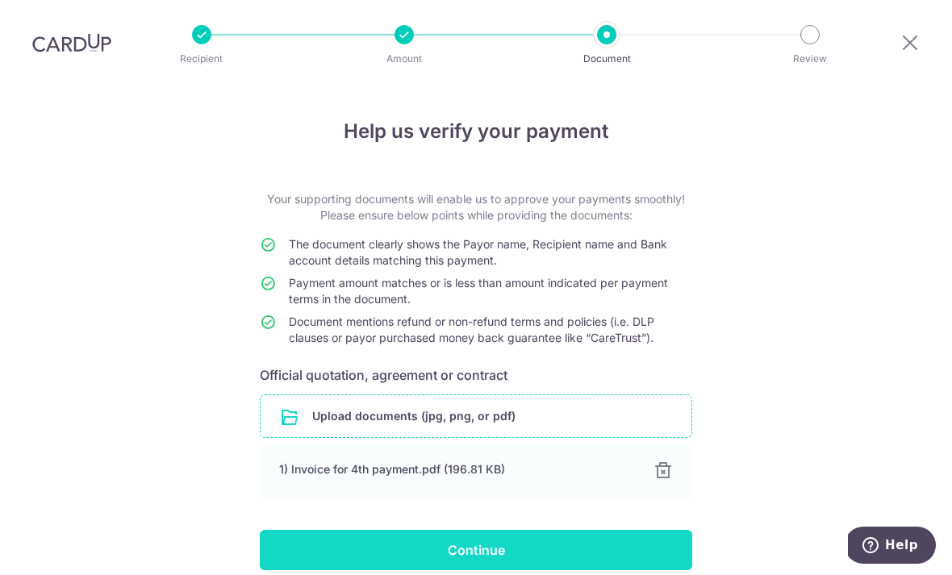
click at [639, 530] on input "Continue" at bounding box center [476, 550] width 433 height 40
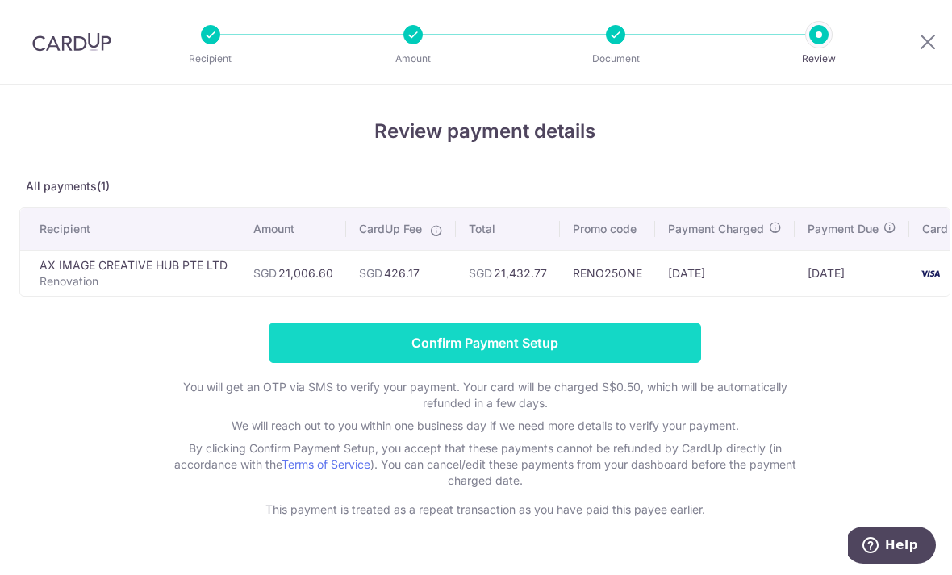
click at [575, 354] on input "Confirm Payment Setup" at bounding box center [485, 343] width 433 height 40
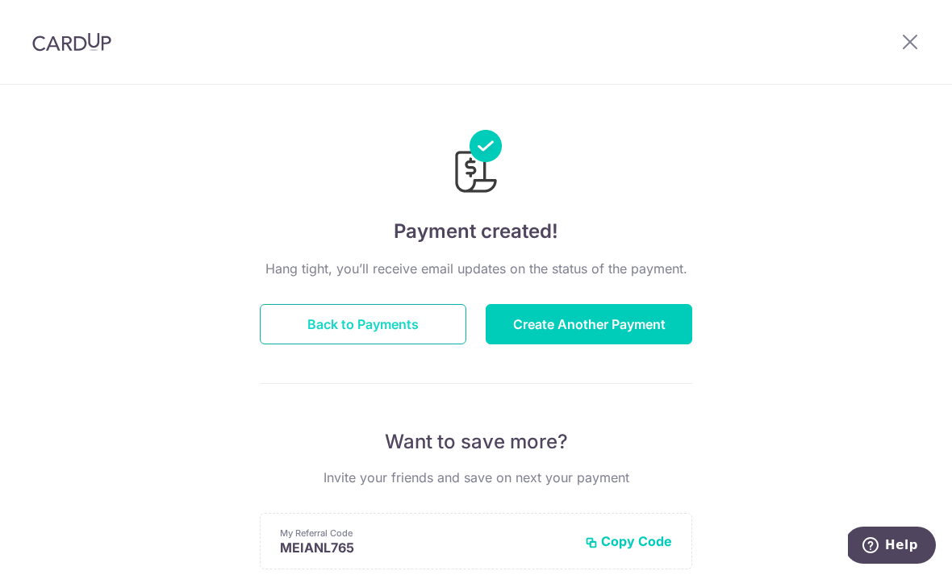
click at [387, 333] on button "Back to Payments" at bounding box center [363, 324] width 207 height 40
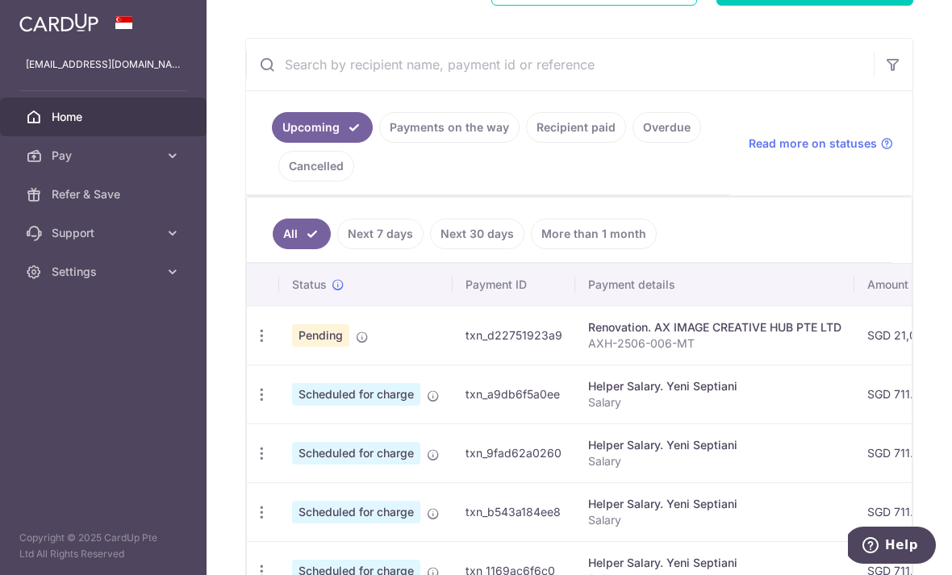
click at [526, 143] on link "Recipient paid" at bounding box center [576, 127] width 100 height 31
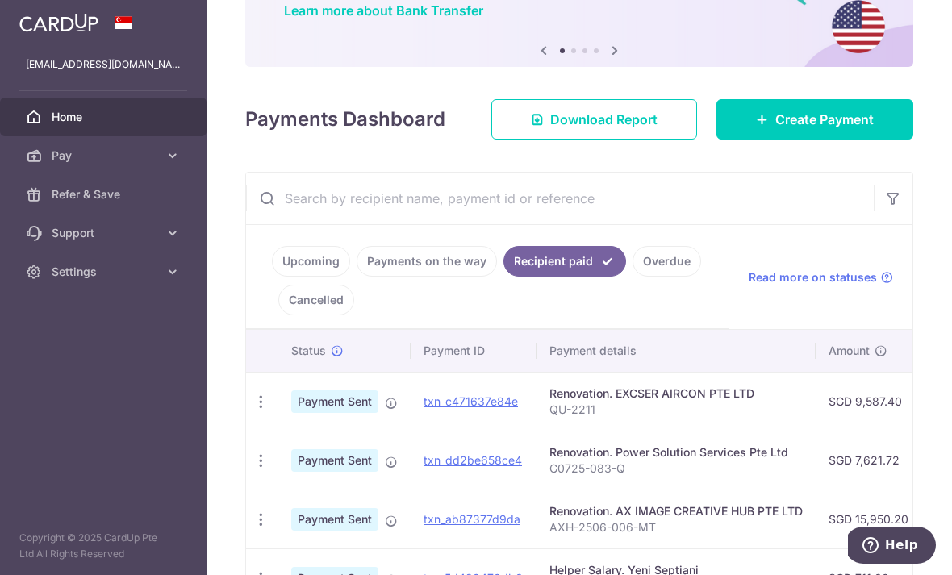
scroll to position [152, 0]
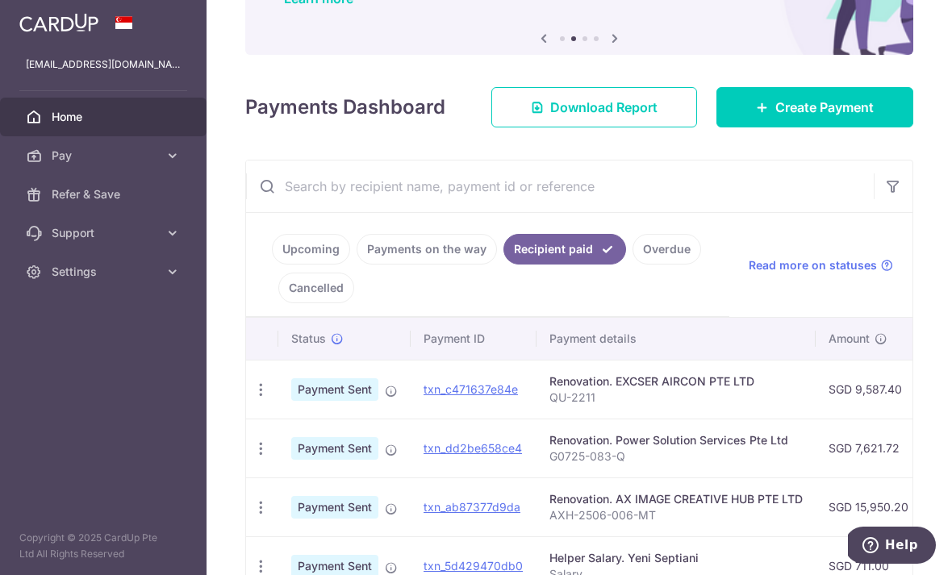
click at [357, 265] on link "Payments on the way" at bounding box center [427, 249] width 140 height 31
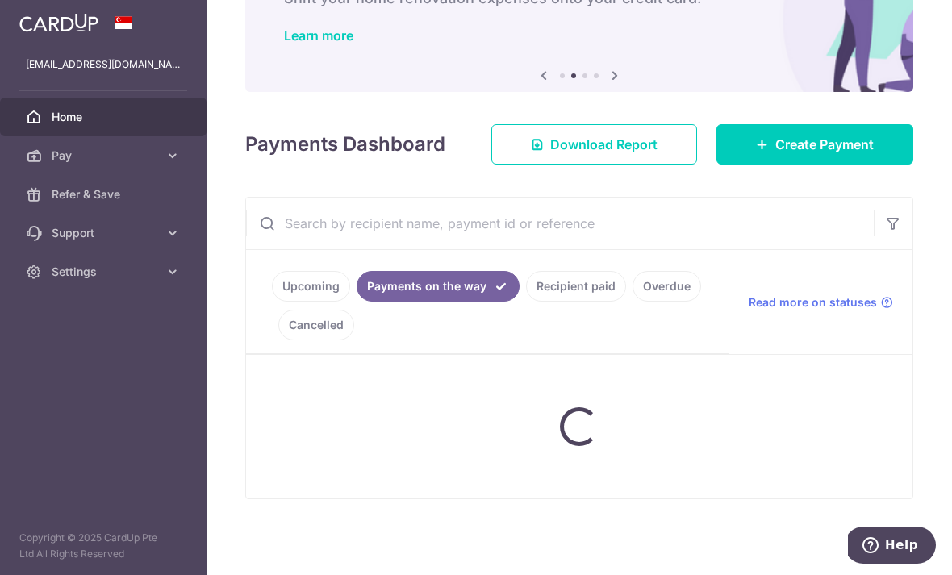
scroll to position [103, 0]
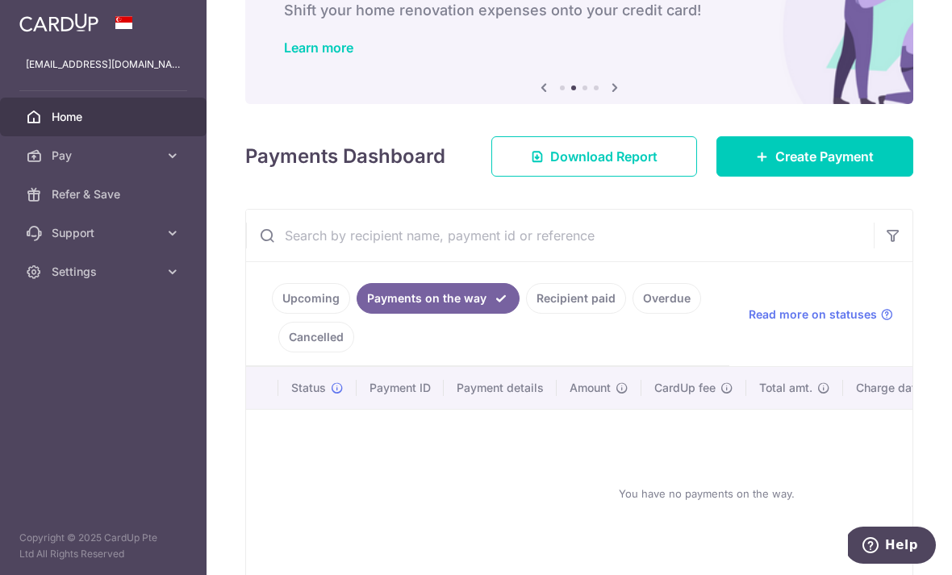
click at [246, 262] on input "text" at bounding box center [560, 236] width 628 height 52
click at [272, 314] on link "Upcoming" at bounding box center [311, 298] width 78 height 31
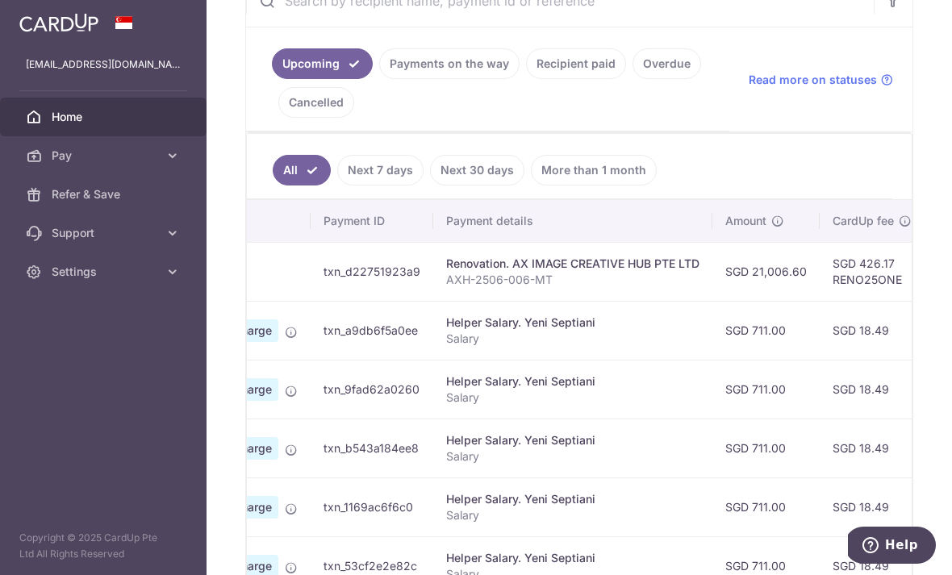
scroll to position [239, 0]
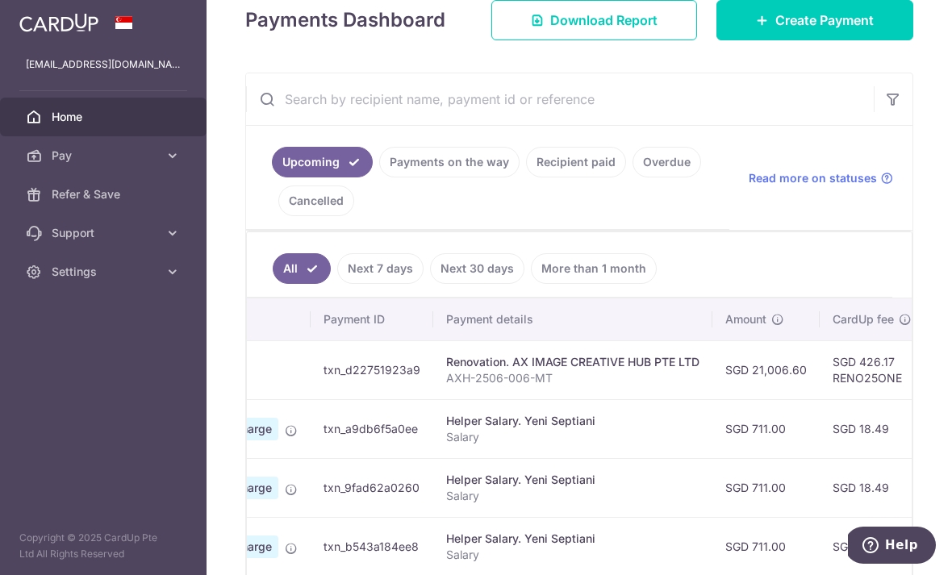
click at [526, 178] on link "Recipient paid" at bounding box center [576, 162] width 100 height 31
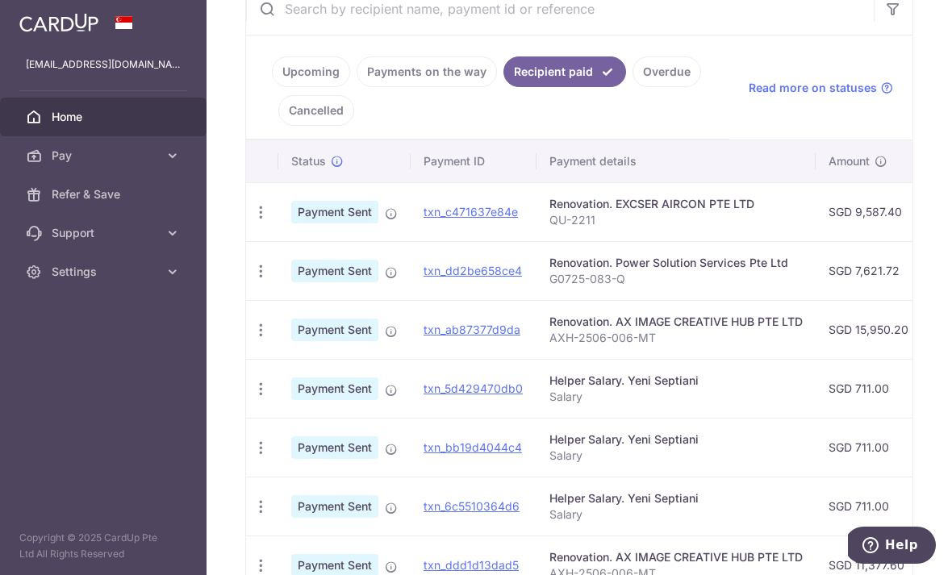
scroll to position [337, 0]
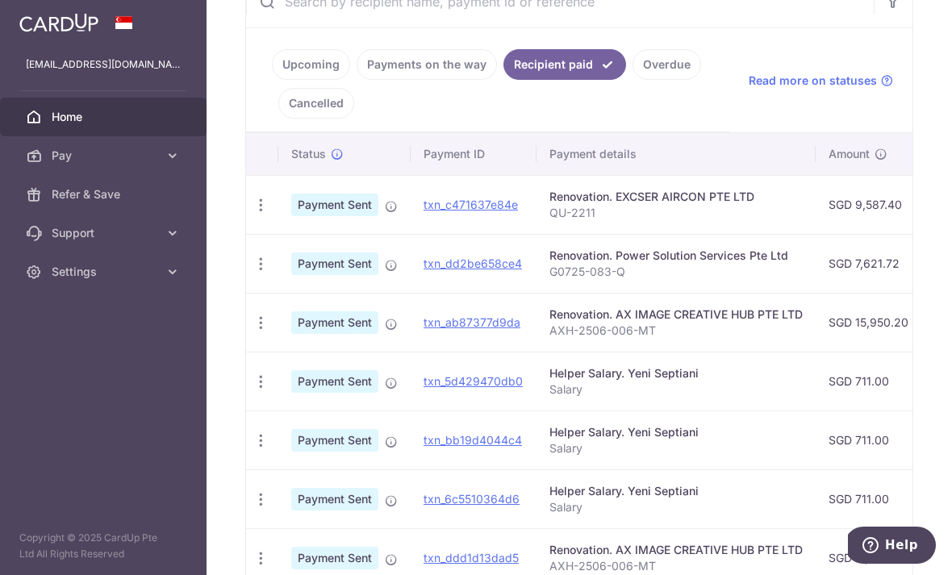
click at [357, 80] on link "Payments on the way" at bounding box center [427, 64] width 140 height 31
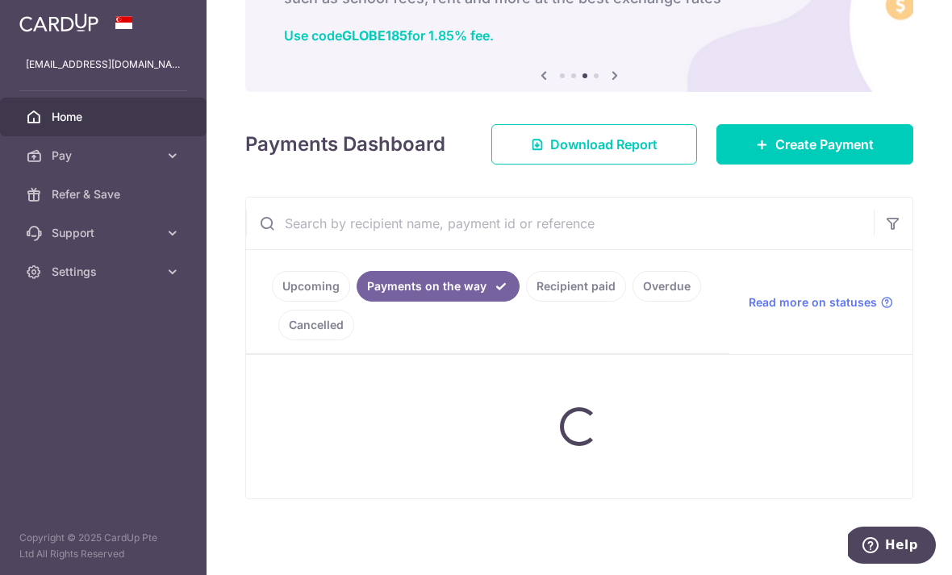
scroll to position [103, 0]
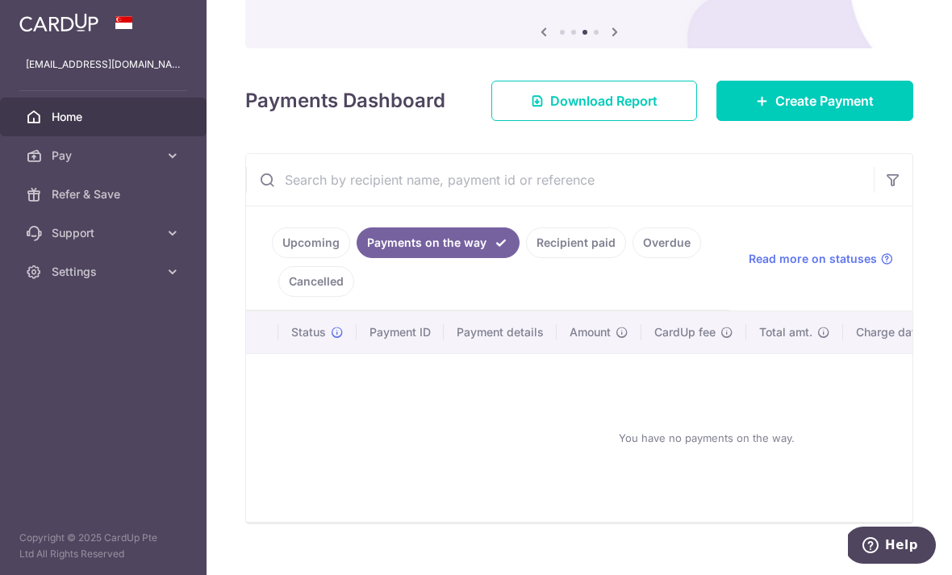
click at [272, 258] on link "Upcoming" at bounding box center [311, 243] width 78 height 31
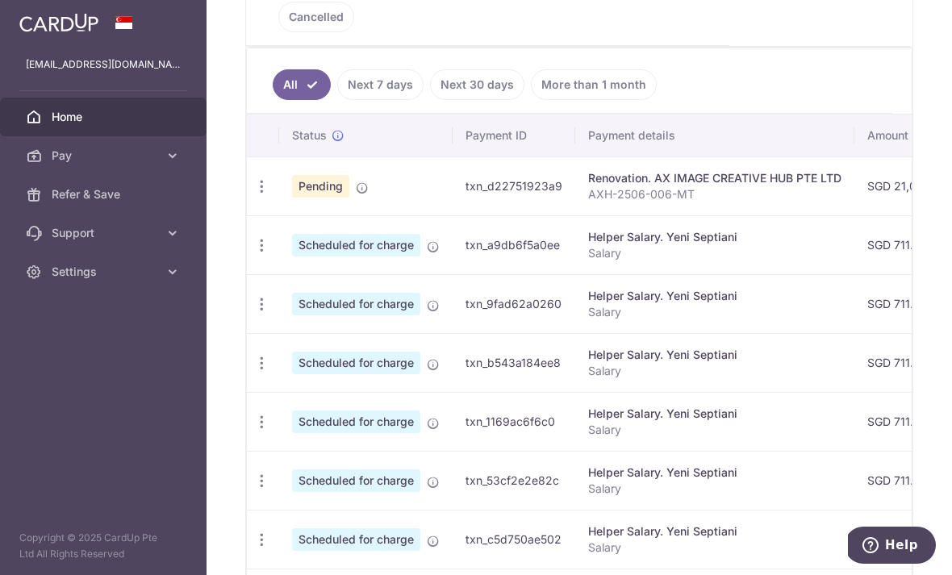
scroll to position [0, 0]
click at [588, 203] on p "AXH-2506-006-MT" at bounding box center [714, 194] width 253 height 16
click at [453, 213] on td "txn_d22751923a9" at bounding box center [514, 186] width 123 height 59
click at [292, 198] on span "Pending" at bounding box center [320, 186] width 57 height 23
click at [588, 203] on p "AXH-2506-006-MT" at bounding box center [714, 194] width 253 height 16
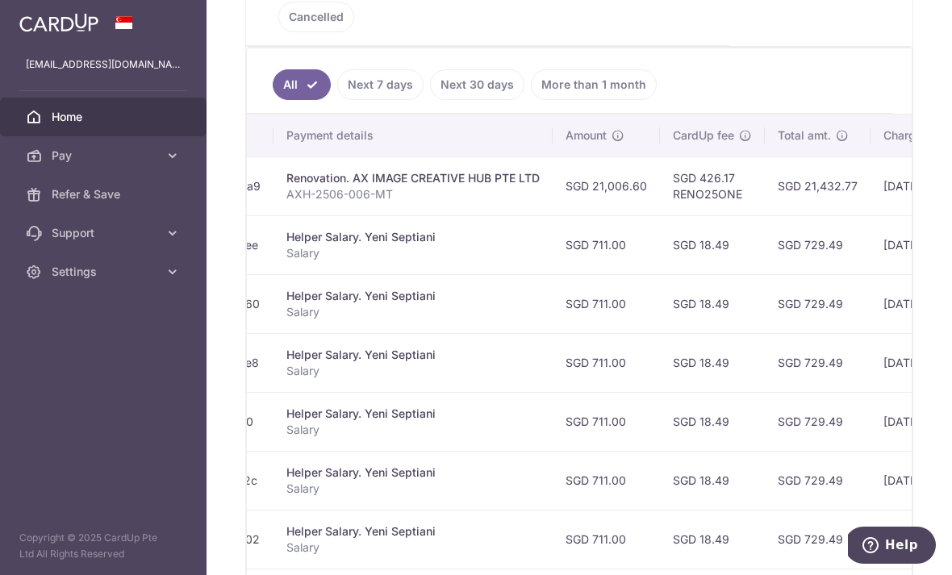
scroll to position [0, 301]
click at [872, 216] on td "[DATE]" at bounding box center [927, 186] width 110 height 59
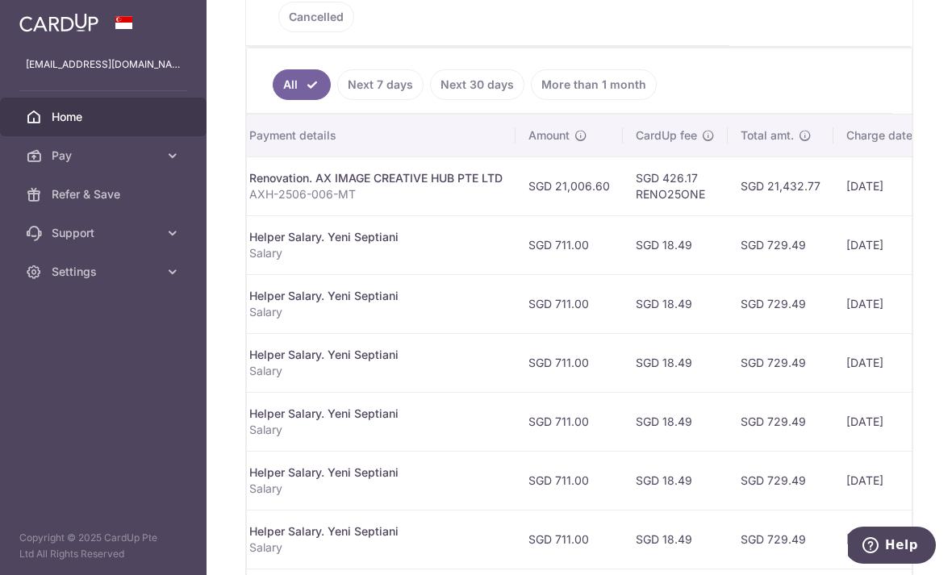
scroll to position [0, 361]
